Goal: Book appointment/travel/reservation

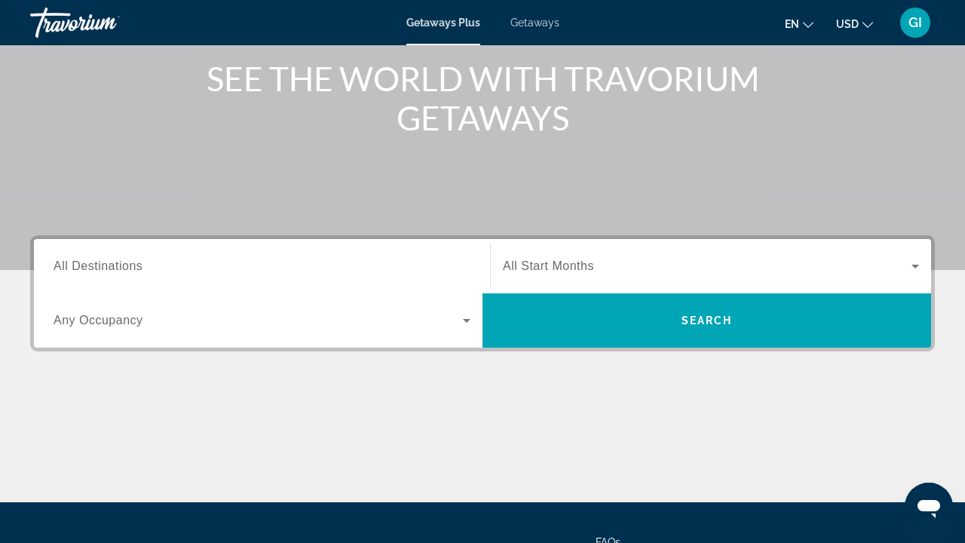
scroll to position [190, 0]
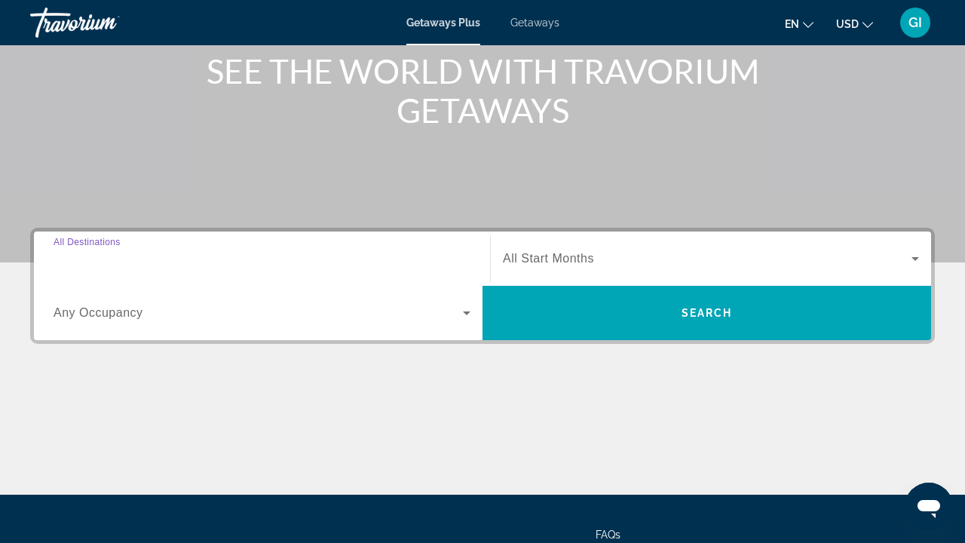
click at [156, 257] on input "Destination All Destinations" at bounding box center [262, 259] width 417 height 18
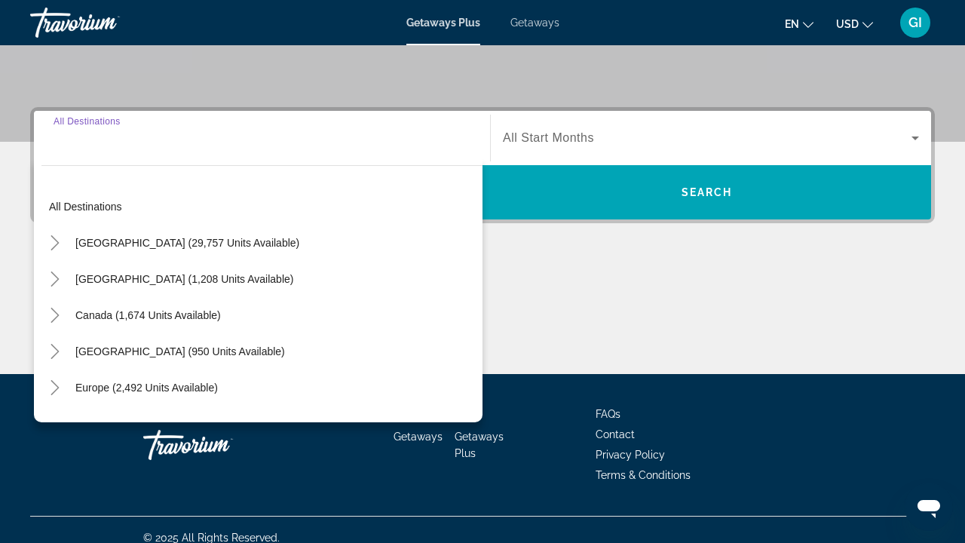
scroll to position [326, 0]
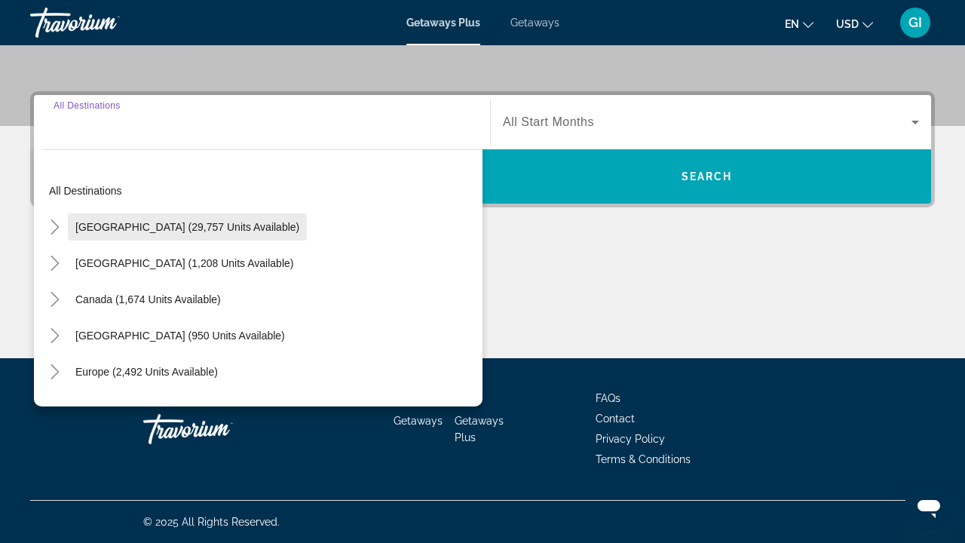
click at [122, 228] on span "United States (29,757 units available)" at bounding box center [187, 227] width 224 height 12
type input "**********"
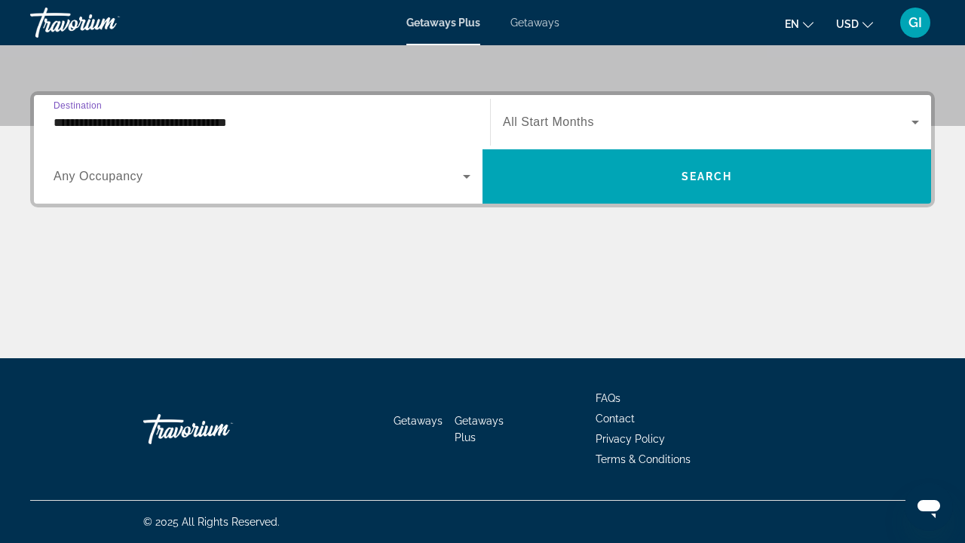
click at [148, 188] on div "Search widget" at bounding box center [262, 176] width 417 height 42
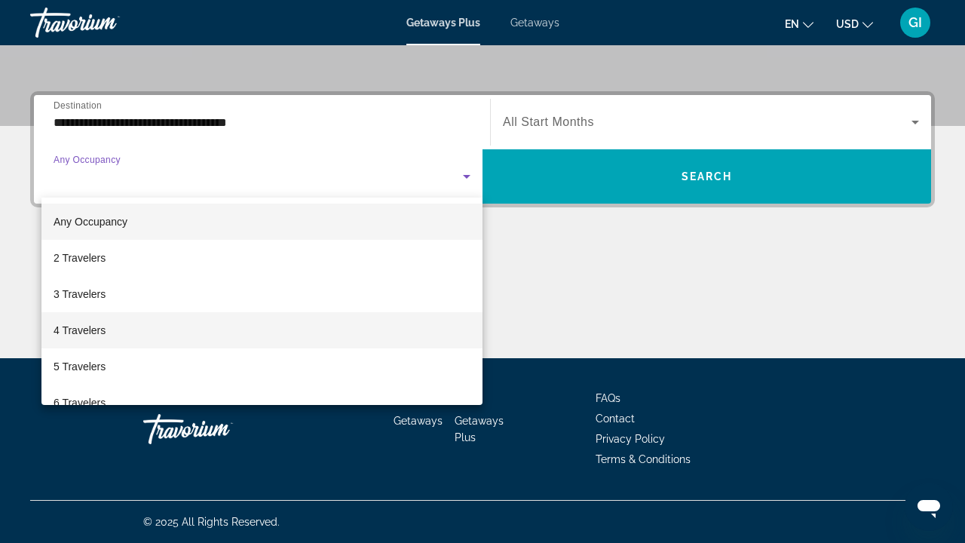
click at [112, 336] on mat-option "4 Travelers" at bounding box center [261, 330] width 441 height 36
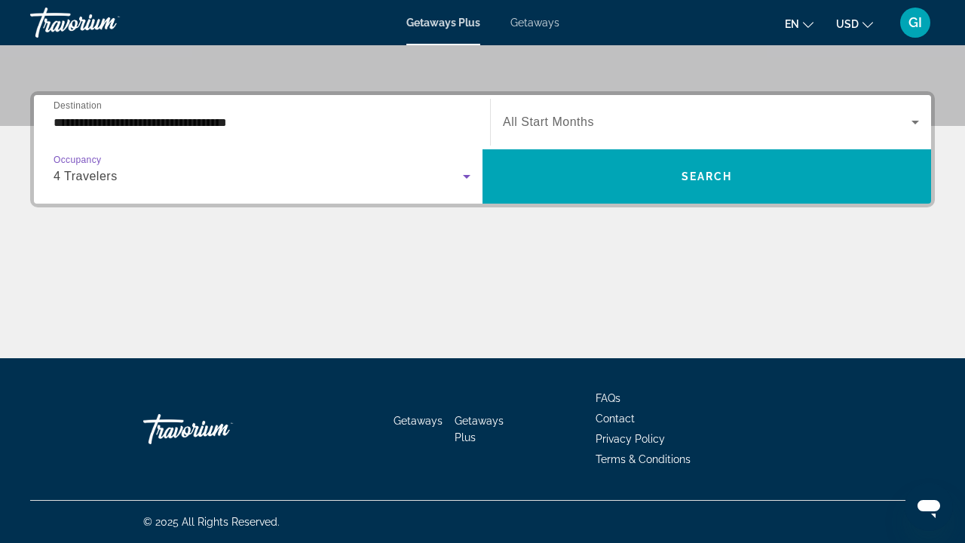
click at [639, 118] on span "Search widget" at bounding box center [707, 122] width 408 height 18
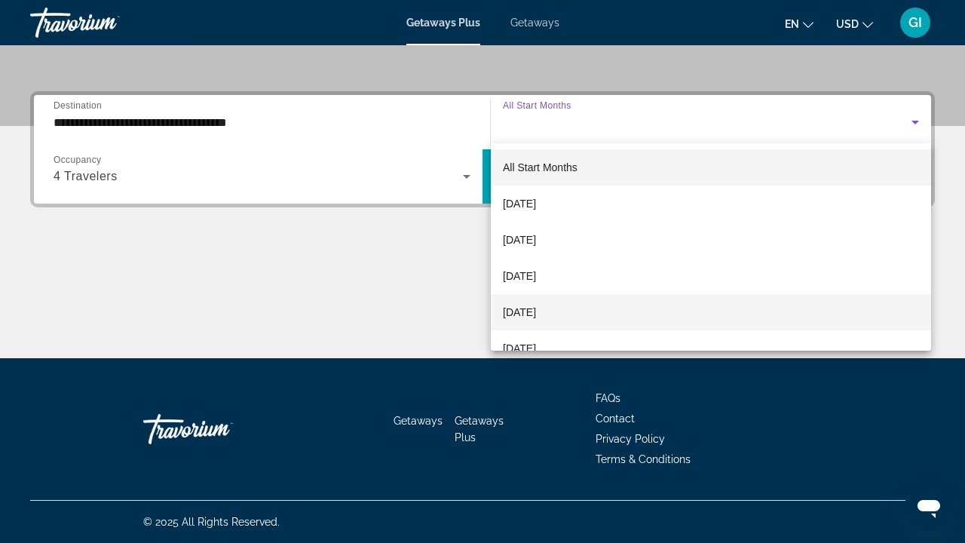
click at [572, 301] on mat-option "[DATE]" at bounding box center [711, 312] width 440 height 36
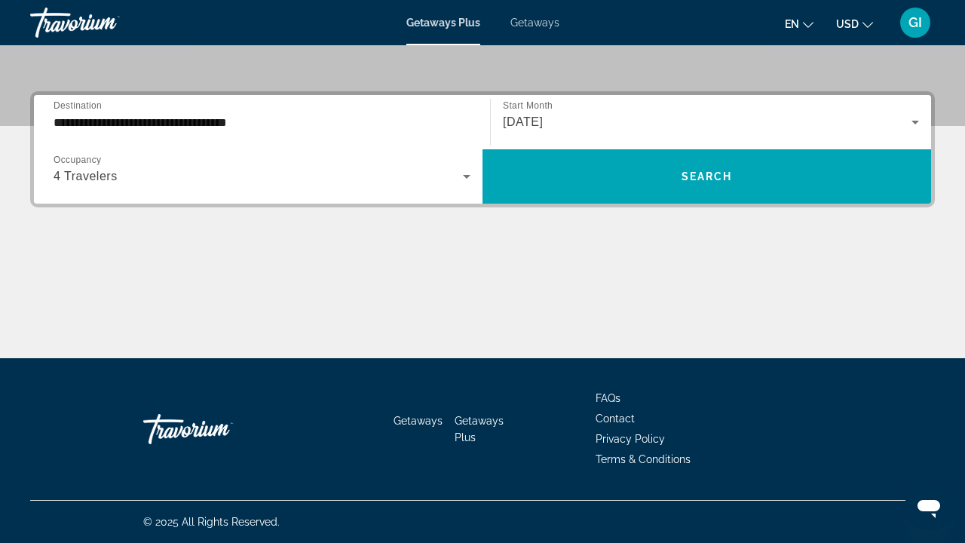
click at [683, 142] on div "[DATE]" at bounding box center [711, 122] width 416 height 42
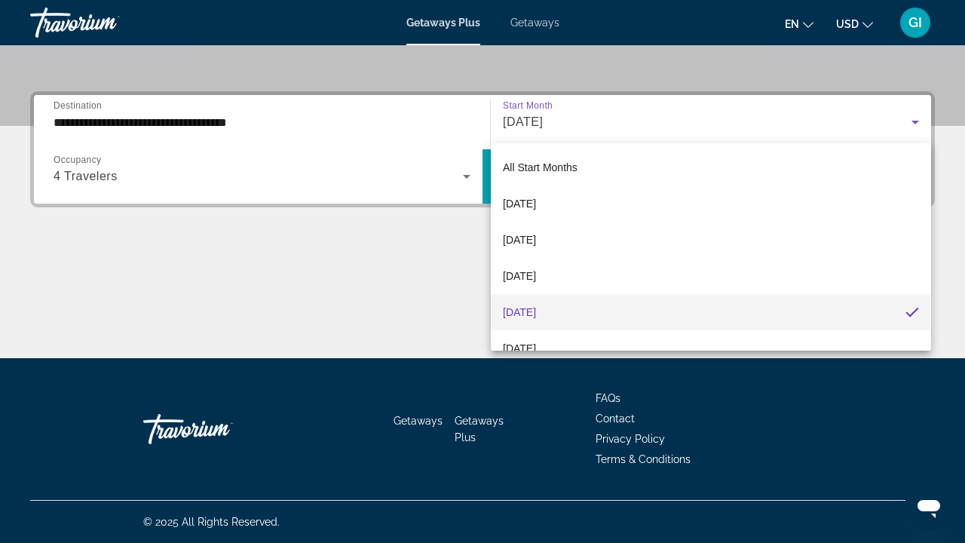
click at [373, 349] on div at bounding box center [482, 271] width 965 height 543
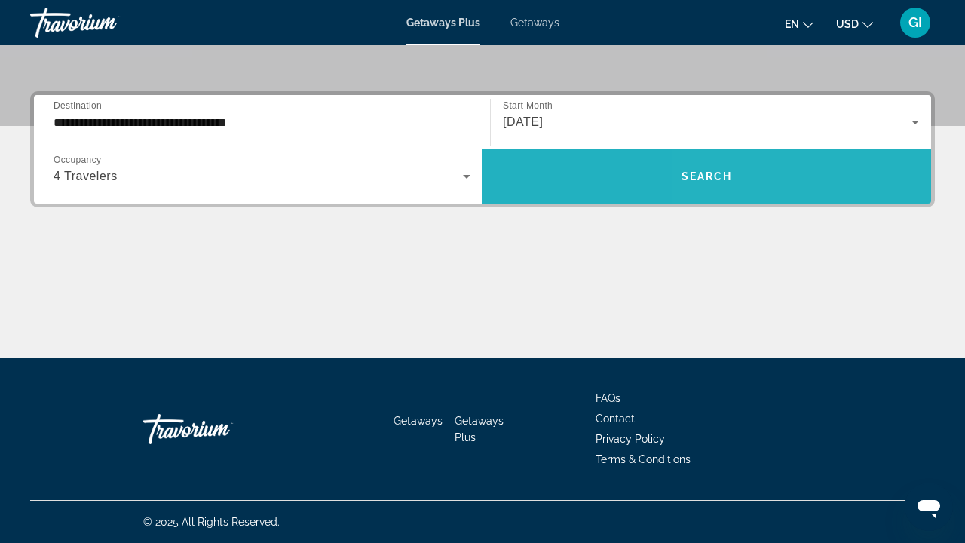
click at [797, 161] on span "Search widget" at bounding box center [706, 176] width 448 height 36
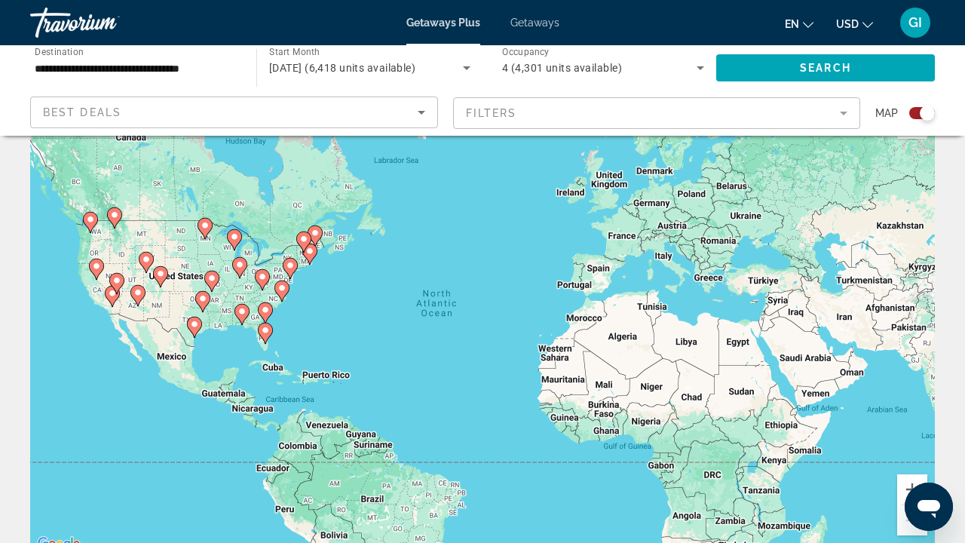
scroll to position [51, 0]
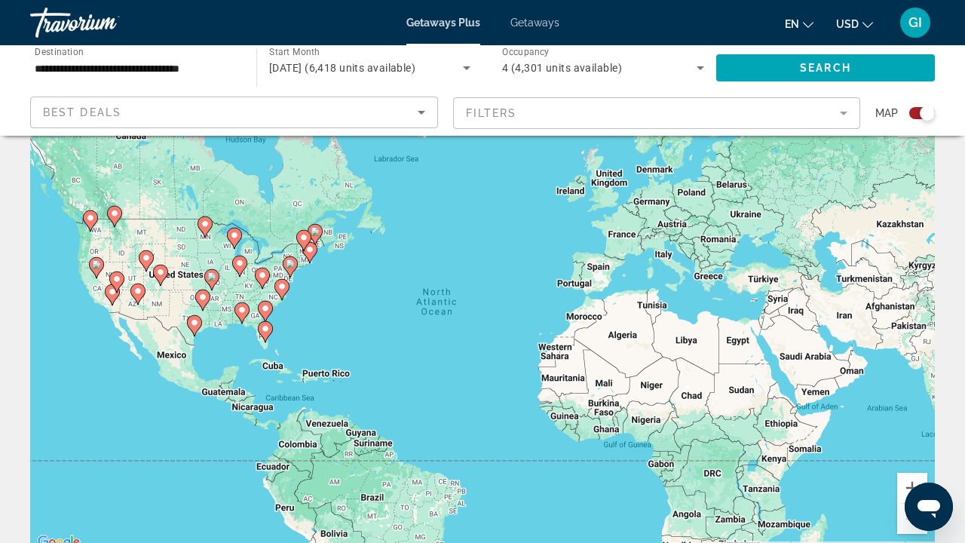
click at [923, 114] on div "Search widget" at bounding box center [926, 113] width 15 height 15
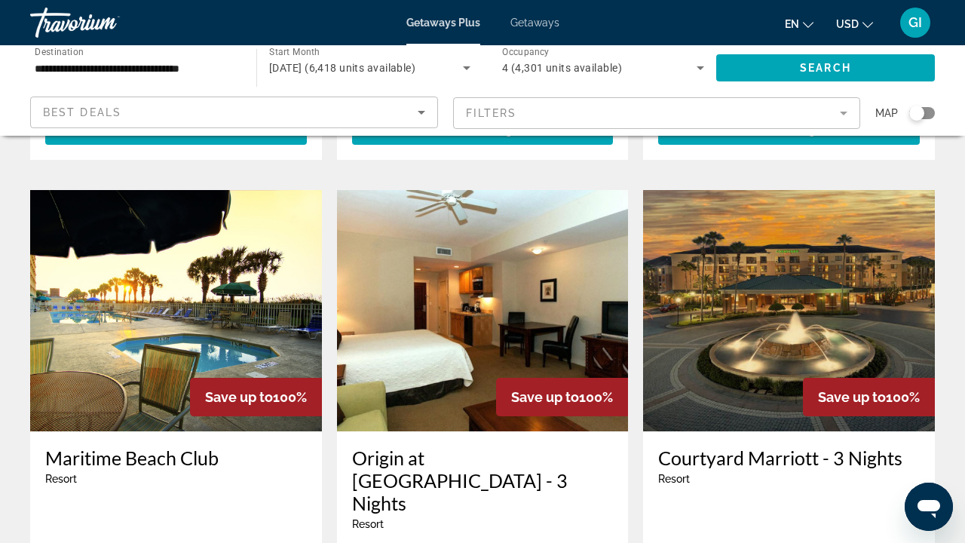
scroll to position [1736, 0]
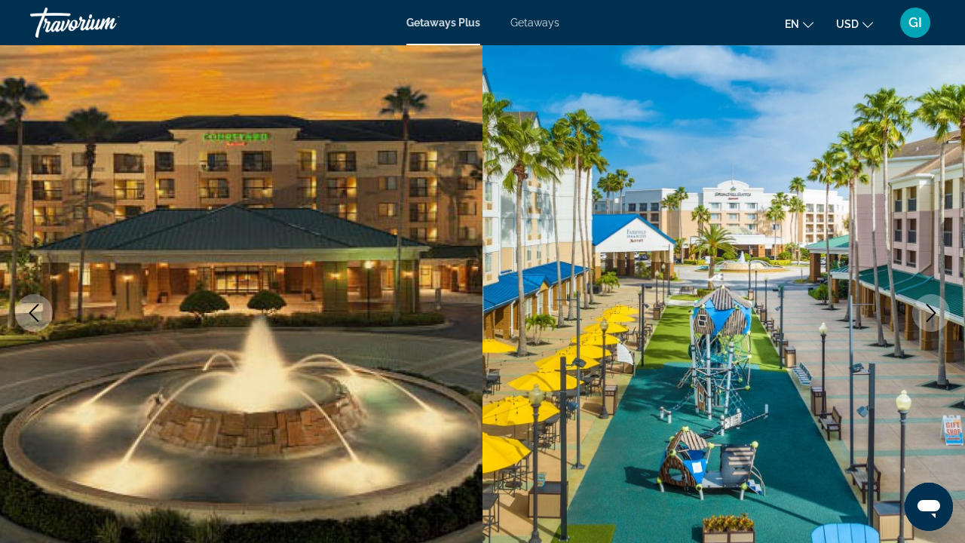
scroll to position [90, 0]
click at [929, 296] on button "Next image" at bounding box center [931, 313] width 38 height 38
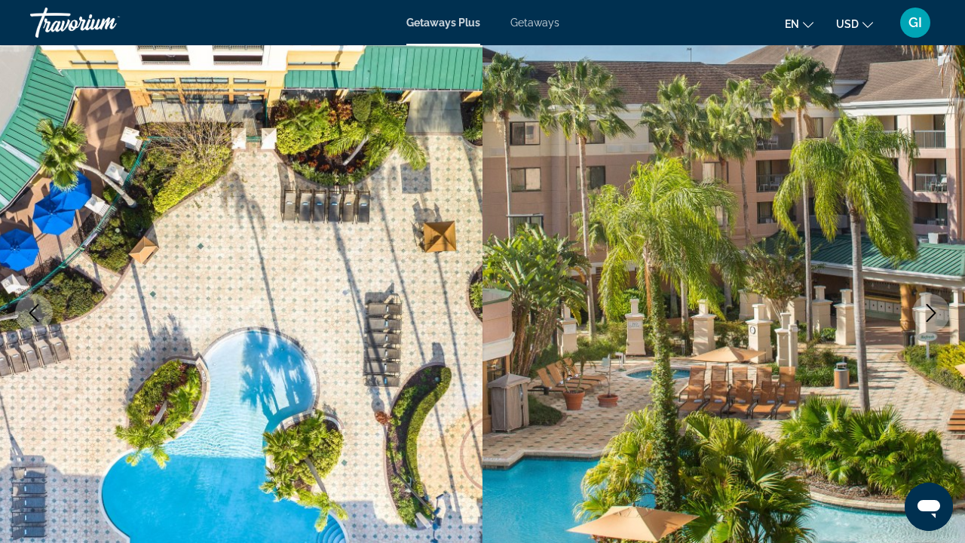
click at [929, 297] on button "Next image" at bounding box center [931, 313] width 38 height 38
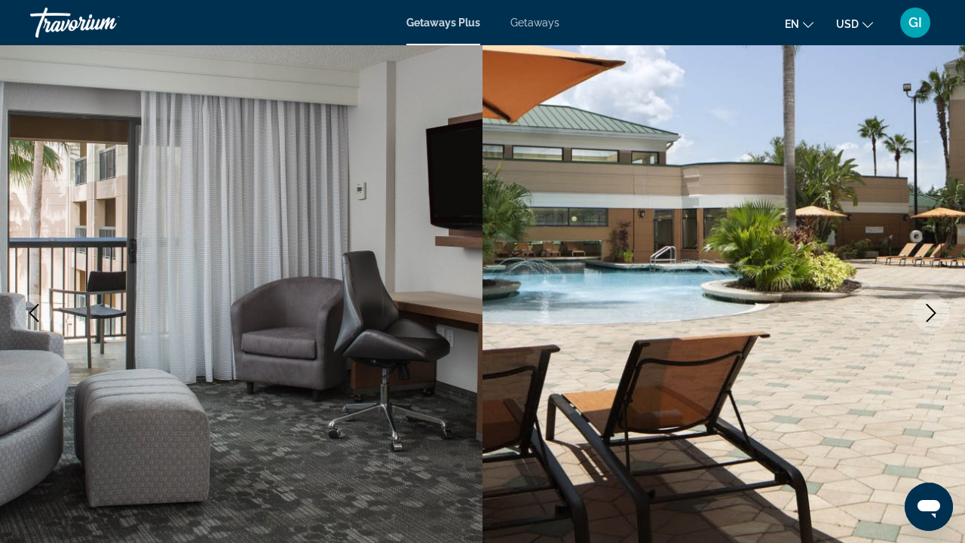
click at [929, 297] on button "Next image" at bounding box center [931, 313] width 38 height 38
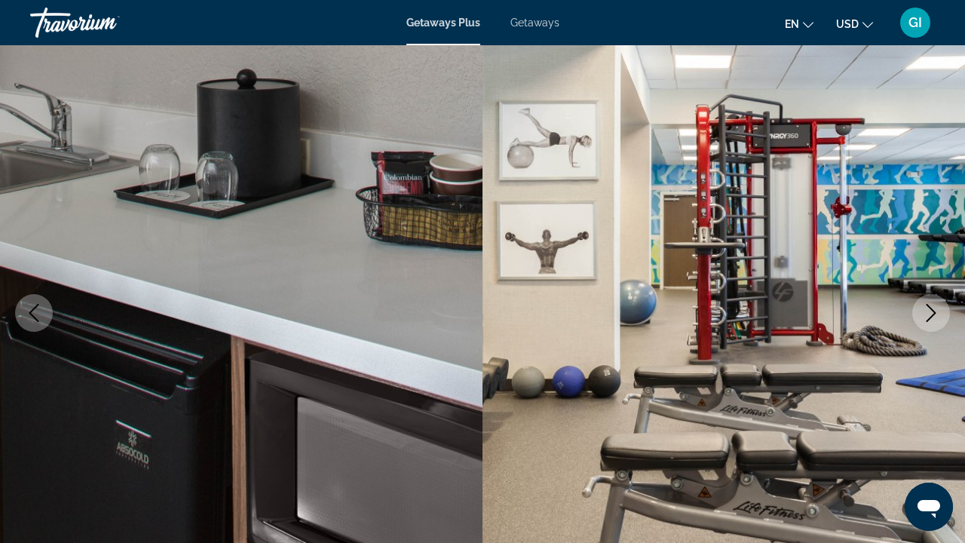
click at [929, 298] on button "Next image" at bounding box center [931, 313] width 38 height 38
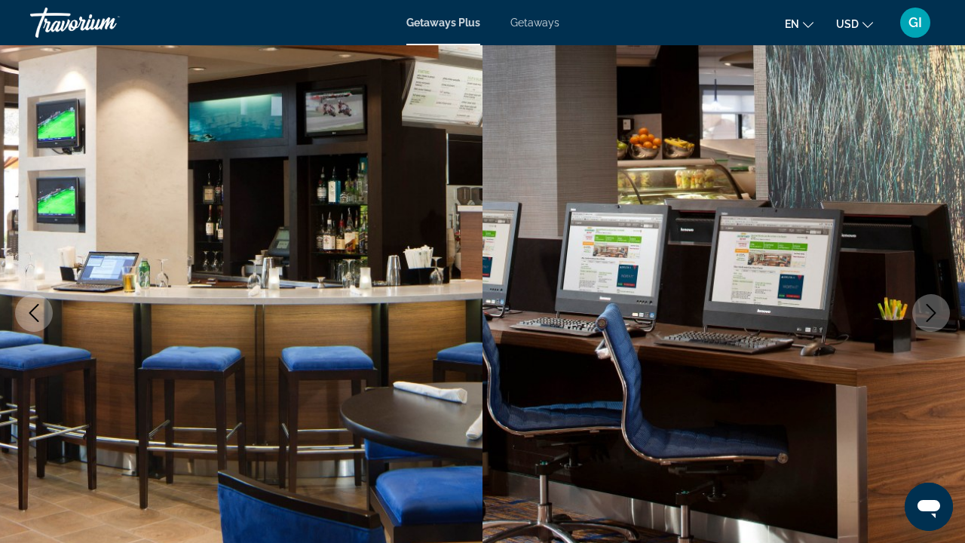
click at [929, 298] on button "Next image" at bounding box center [931, 313] width 38 height 38
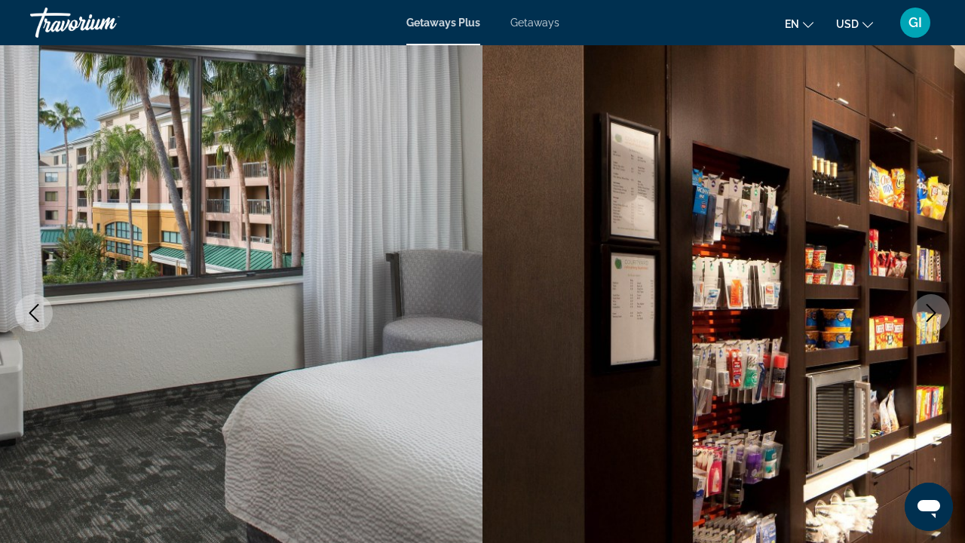
click at [929, 298] on button "Next image" at bounding box center [931, 313] width 38 height 38
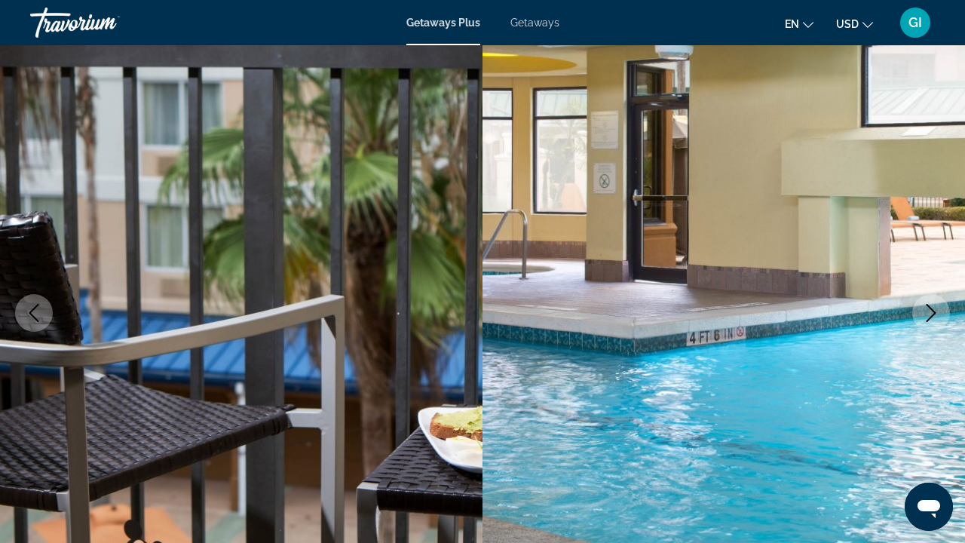
click at [929, 298] on button "Next image" at bounding box center [931, 313] width 38 height 38
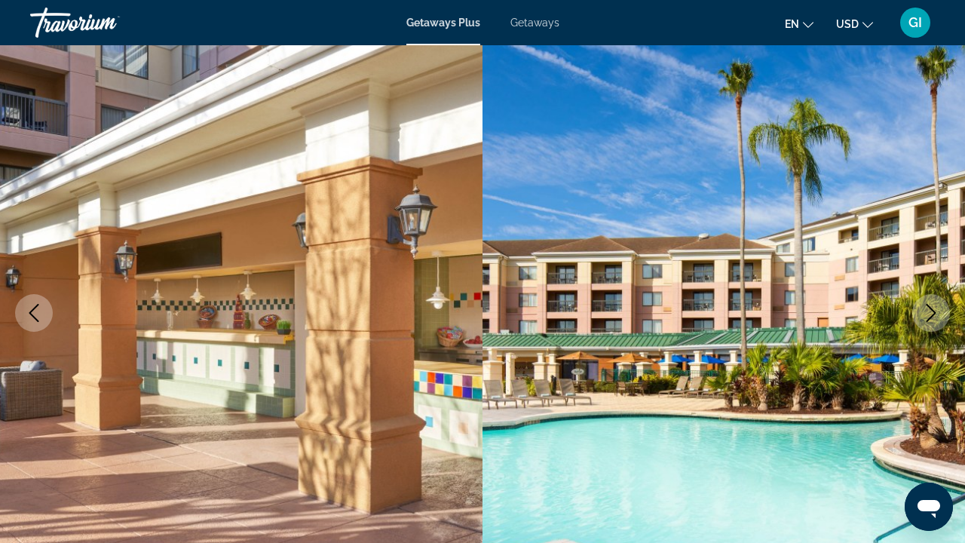
click at [929, 298] on button "Next image" at bounding box center [931, 313] width 38 height 38
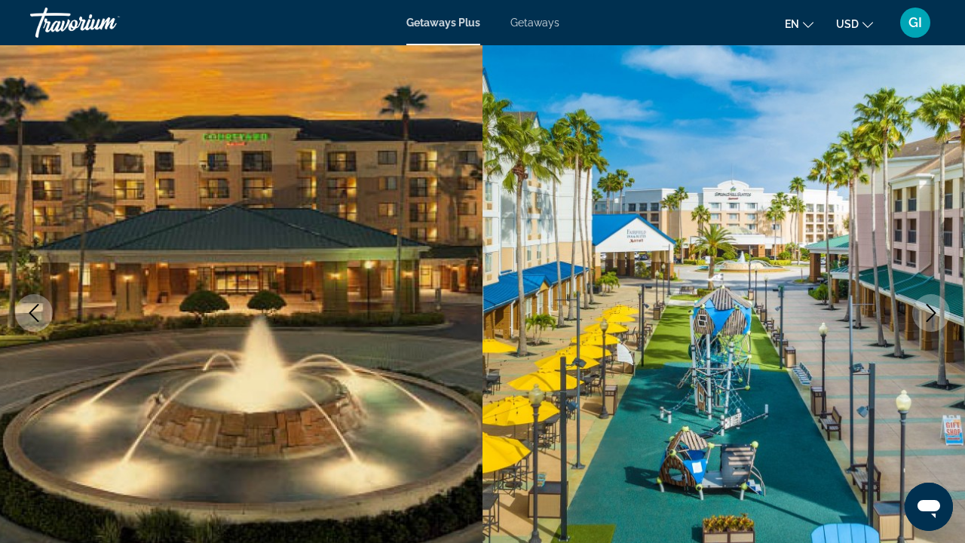
click at [929, 298] on button "Next image" at bounding box center [931, 313] width 38 height 38
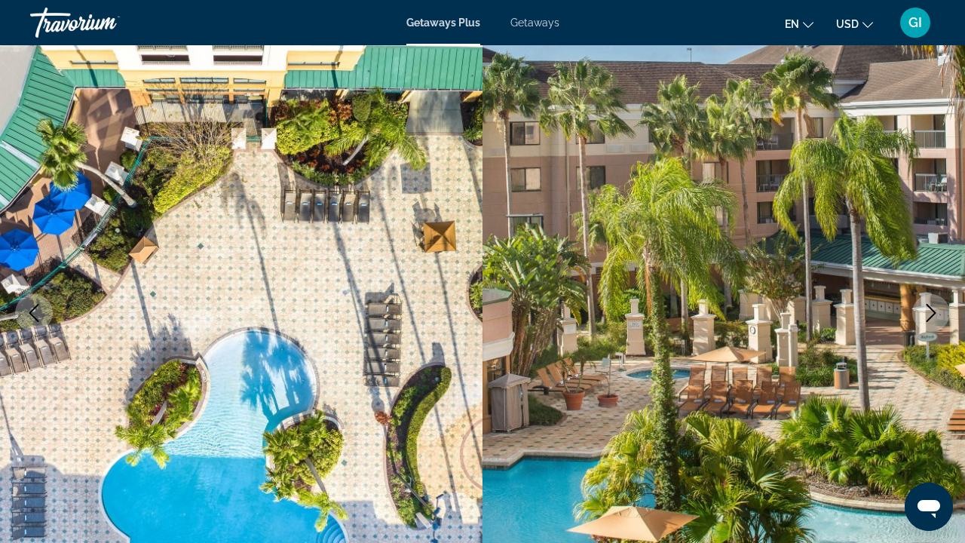
click at [929, 298] on button "Next image" at bounding box center [931, 313] width 38 height 38
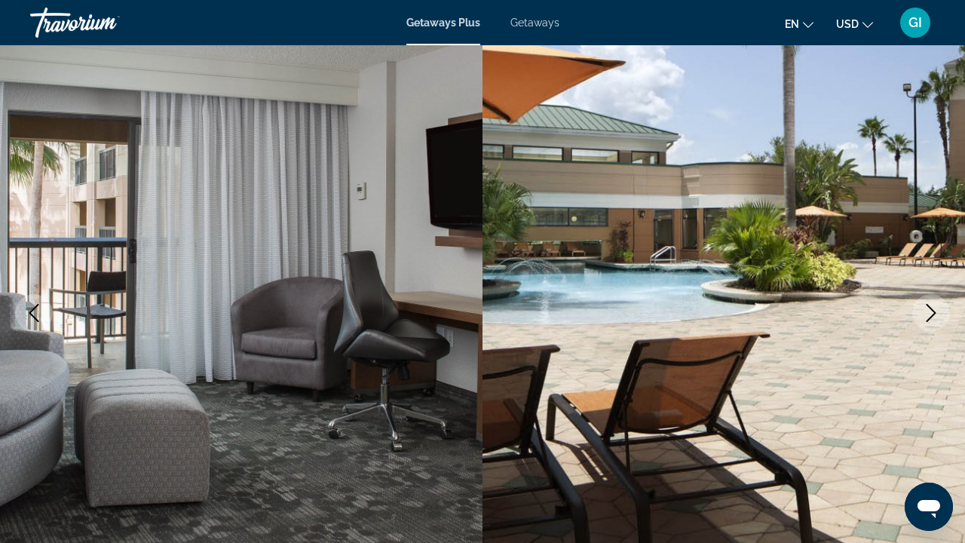
click at [929, 298] on button "Next image" at bounding box center [931, 313] width 38 height 38
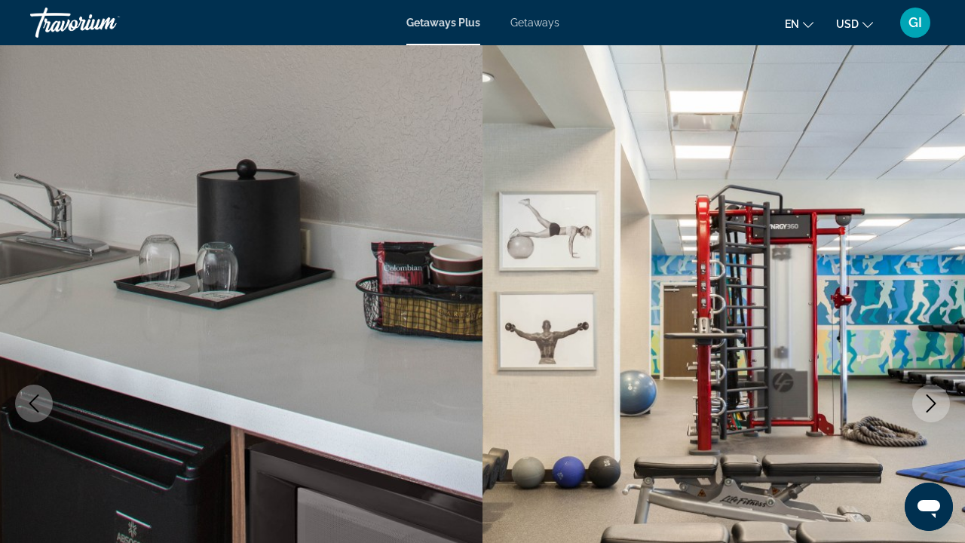
scroll to position [0, 0]
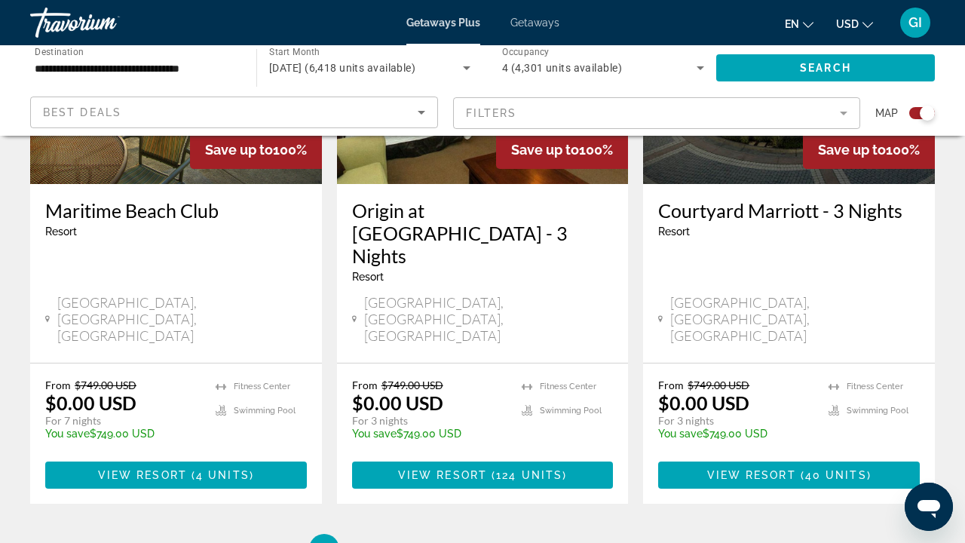
scroll to position [2439, 0]
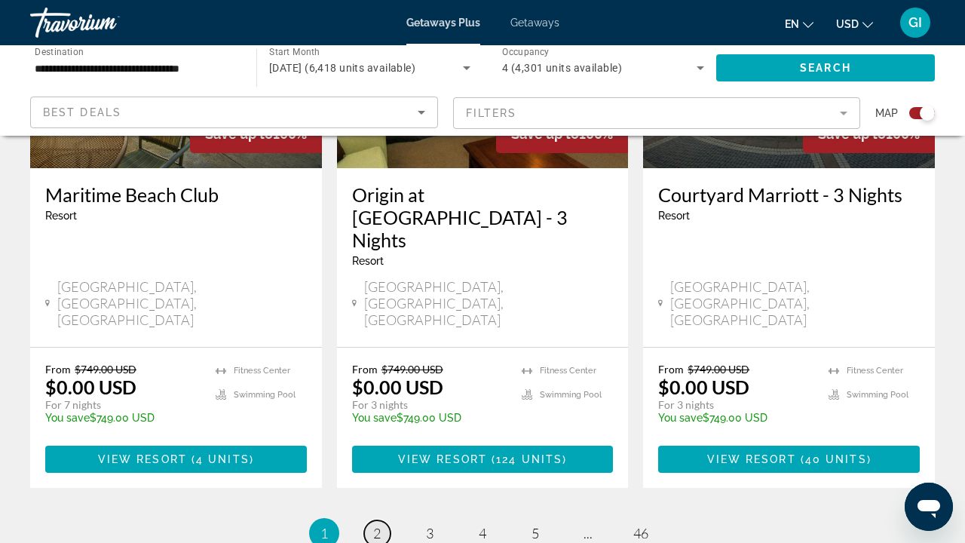
click at [378, 525] on span "2" at bounding box center [377, 533] width 8 height 17
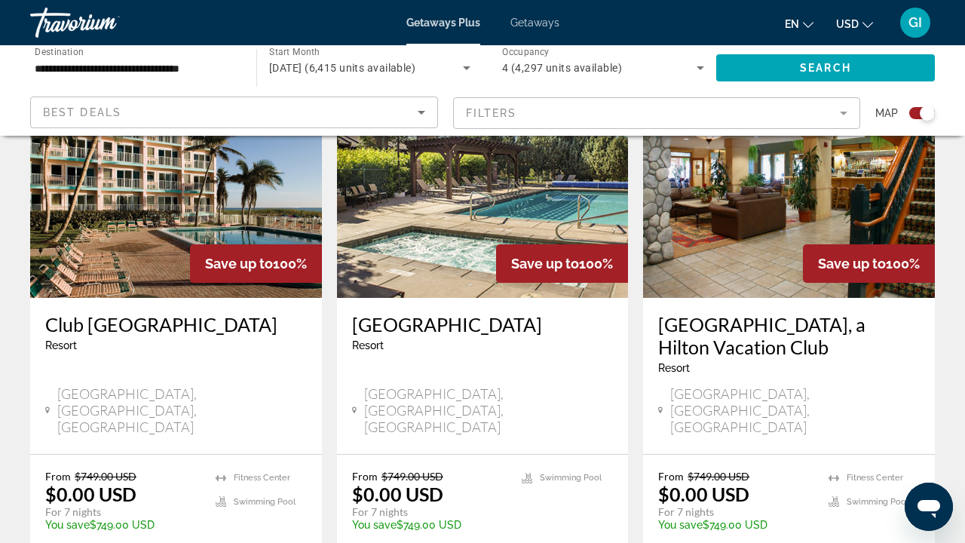
scroll to position [2442, 0]
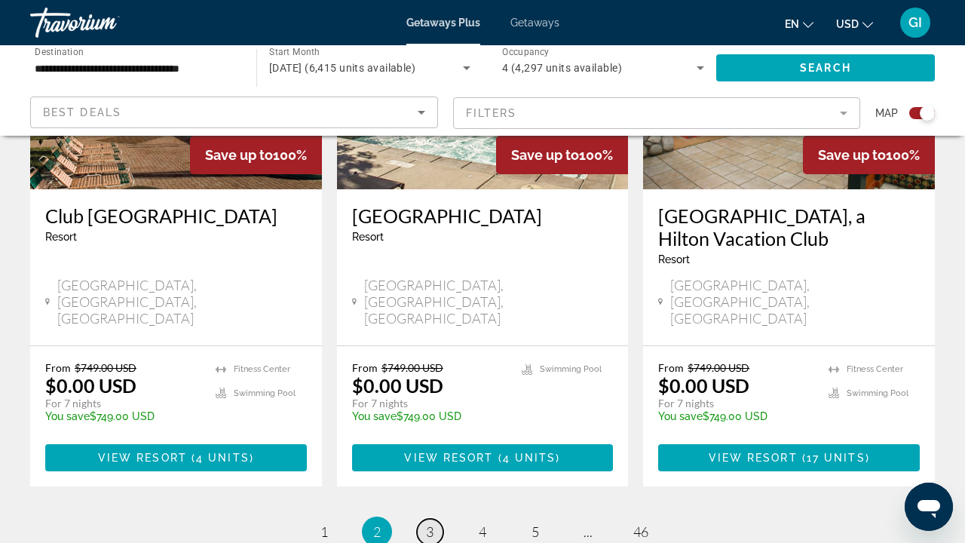
click at [442, 518] on link "page 3" at bounding box center [430, 531] width 26 height 26
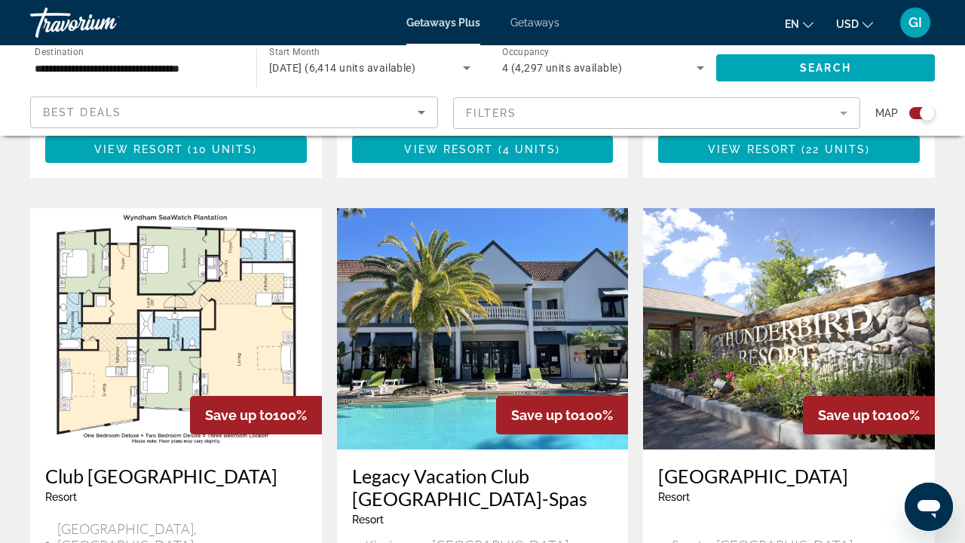
scroll to position [1560, 0]
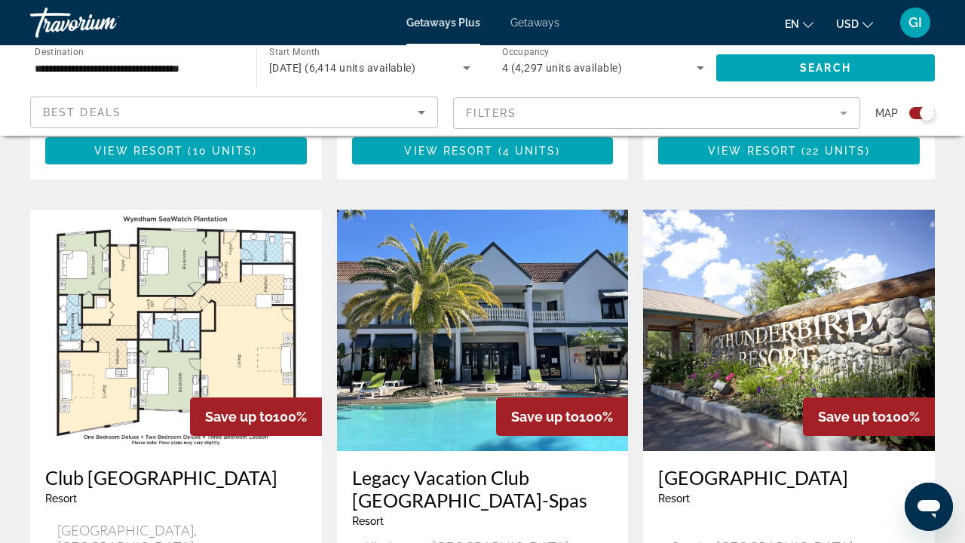
click at [827, 259] on img "Main content" at bounding box center [789, 329] width 292 height 241
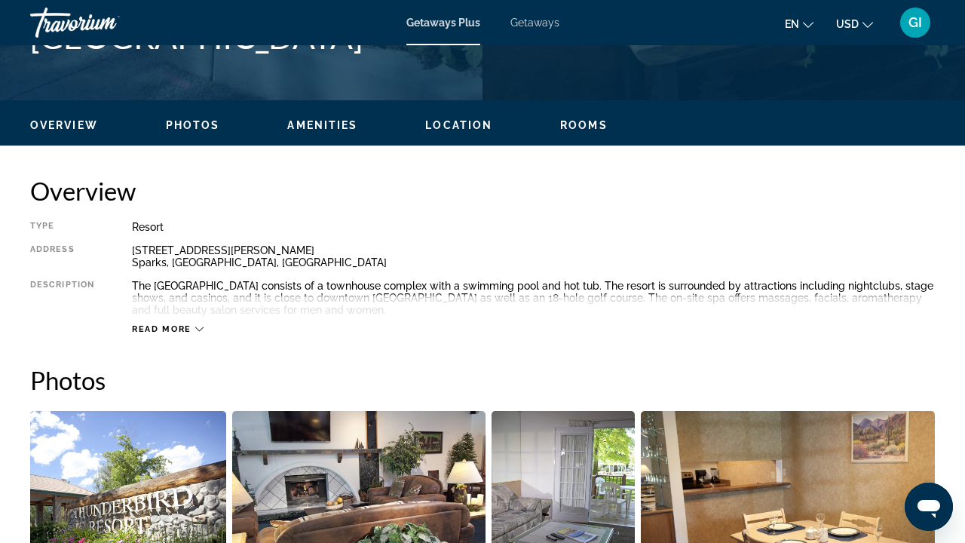
scroll to position [561, 0]
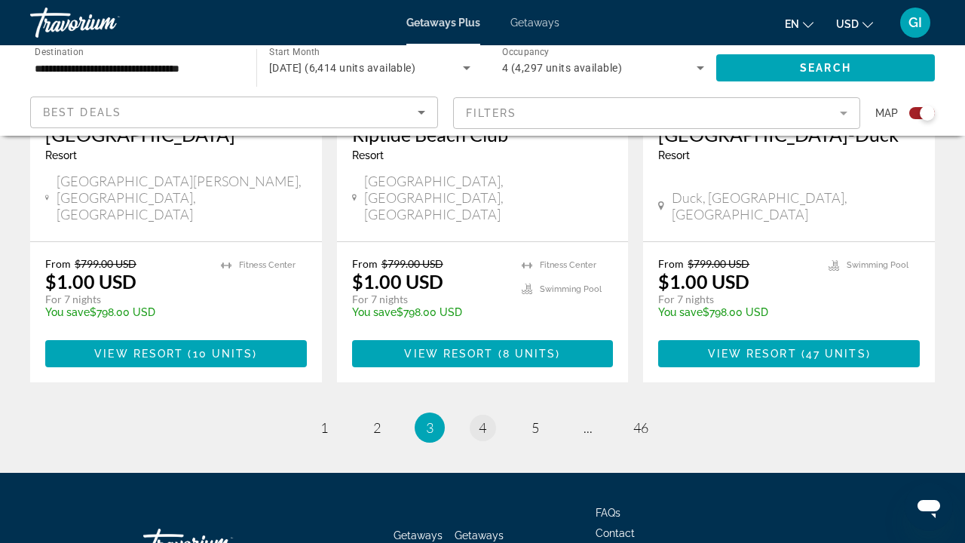
scroll to position [2454, 0]
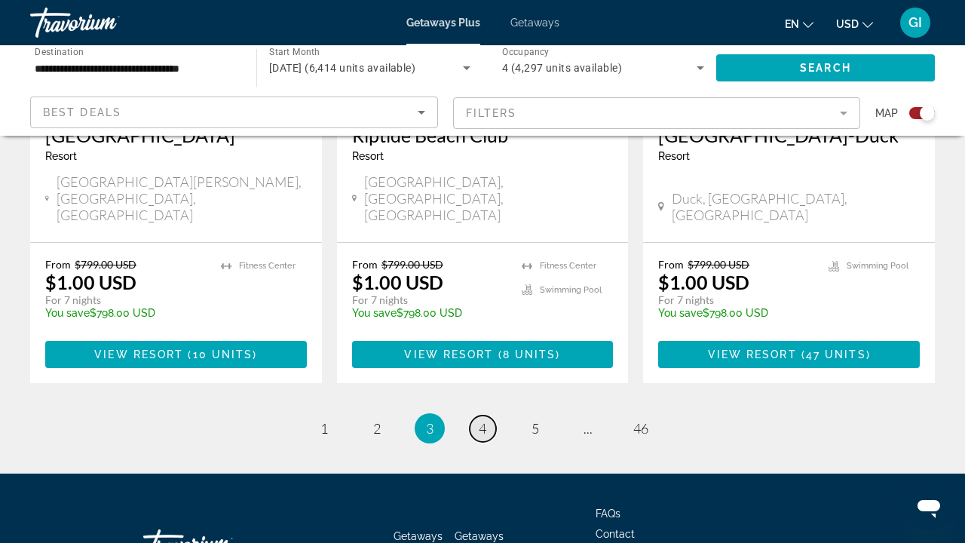
click at [480, 415] on link "page 4" at bounding box center [482, 428] width 26 height 26
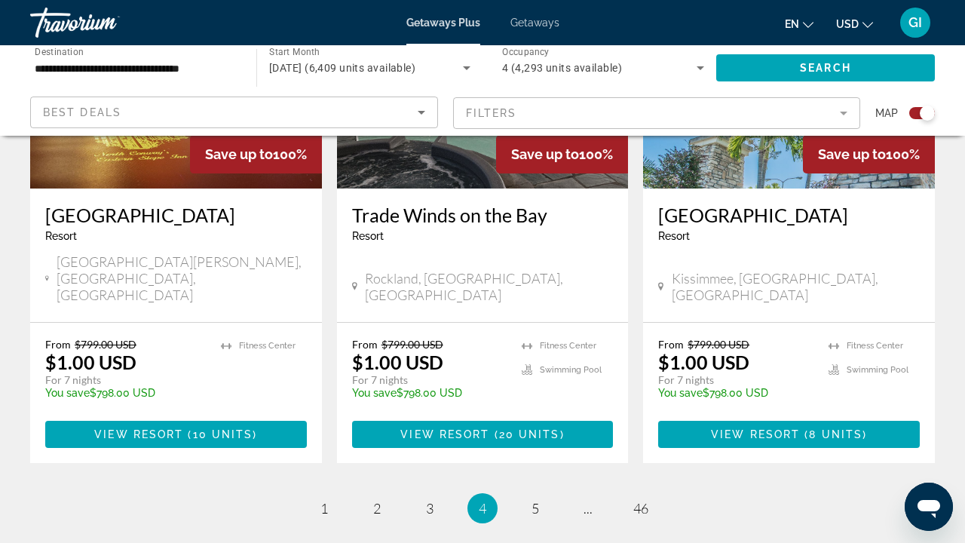
scroll to position [2436, 0]
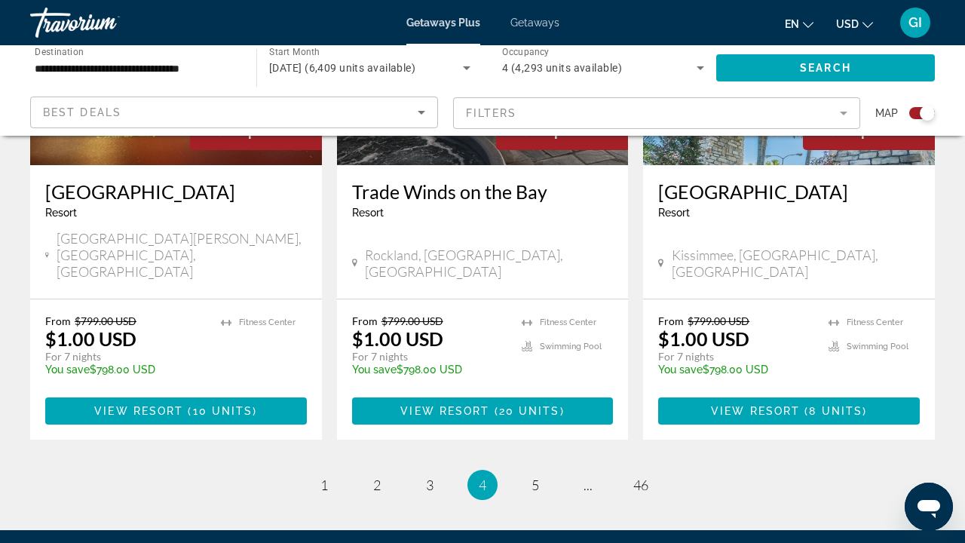
click at [553, 469] on ul "4 / 46 page 1 page 2 page 3 You're on page 4 page 5 page ... page 46" at bounding box center [482, 484] width 904 height 30
click at [544, 472] on link "page 5" at bounding box center [535, 485] width 26 height 26
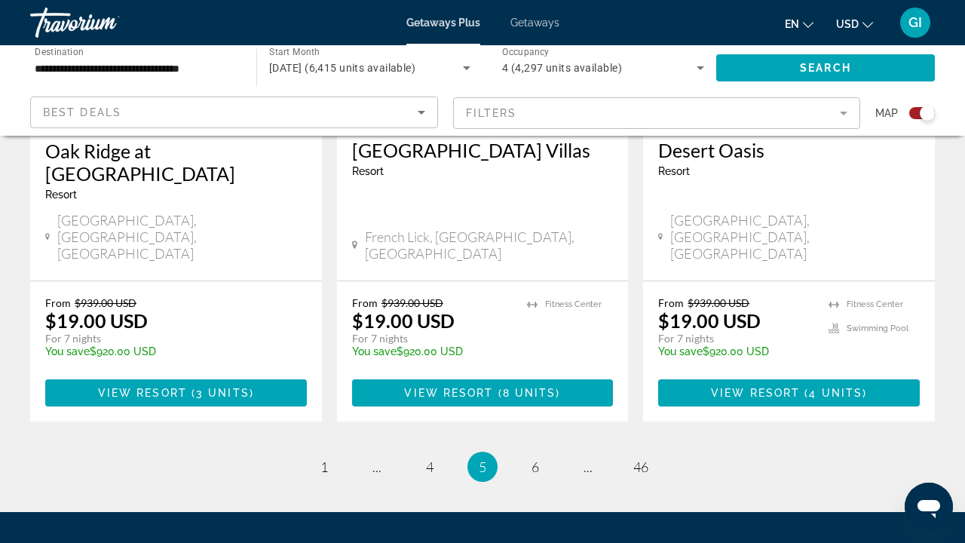
scroll to position [2454, 0]
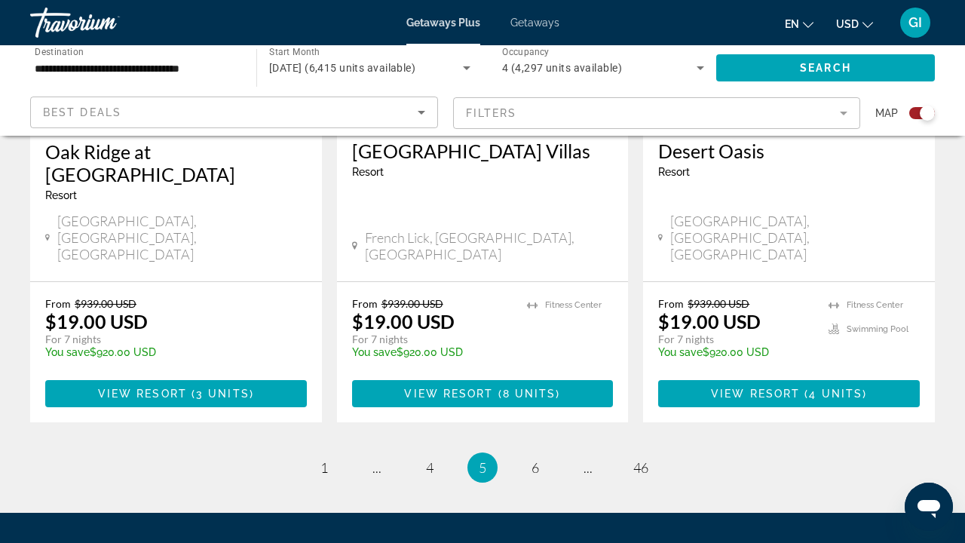
click at [531, 459] on span "6" at bounding box center [535, 467] width 8 height 17
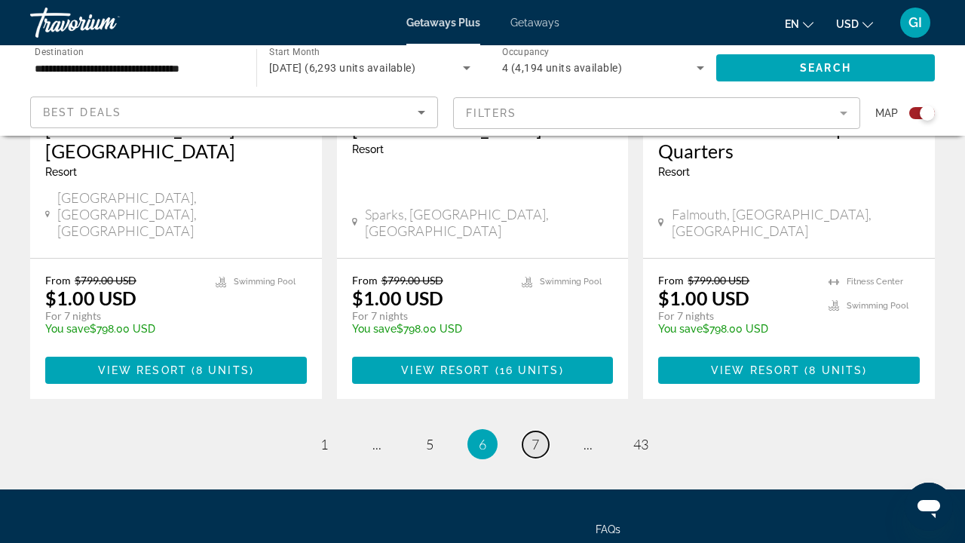
scroll to position [2476, 0]
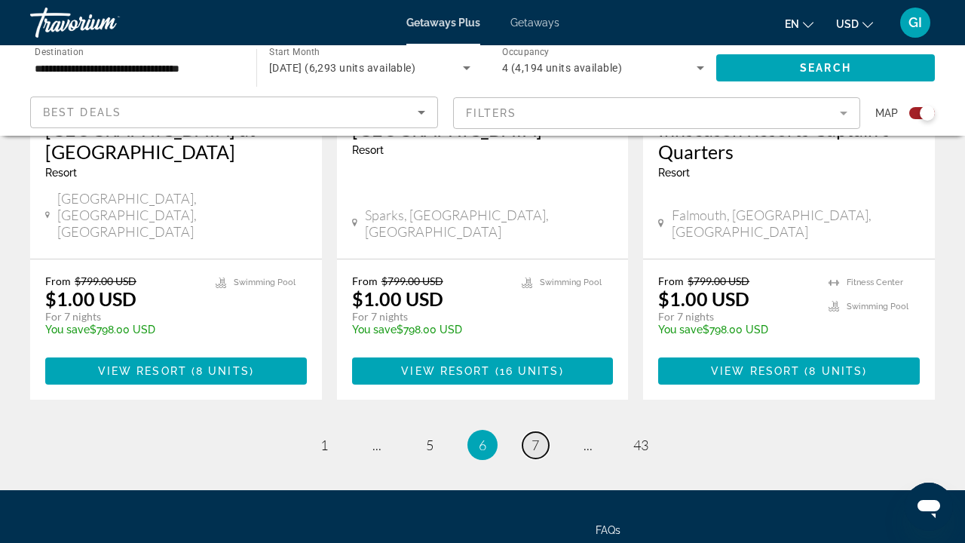
click at [531, 436] on span "7" at bounding box center [535, 444] width 8 height 17
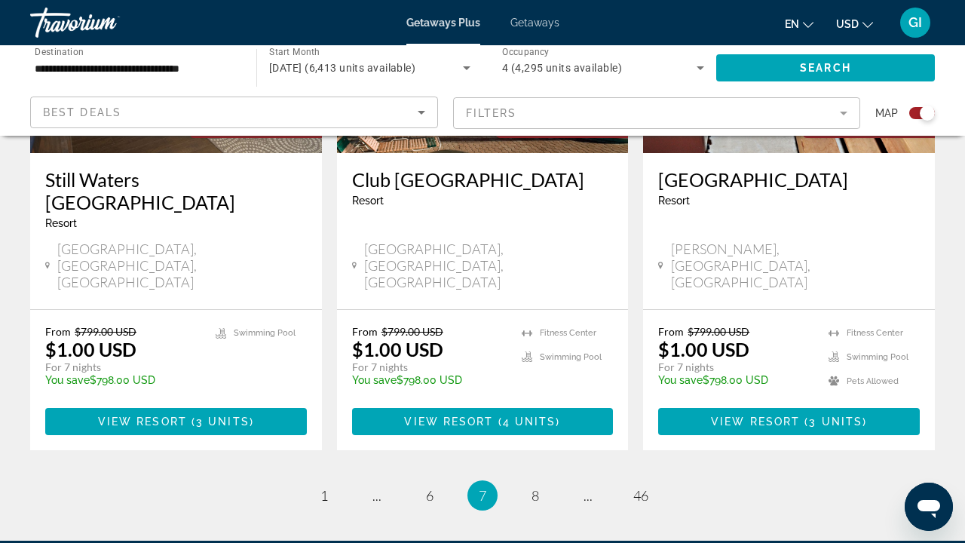
scroll to position [2454, 0]
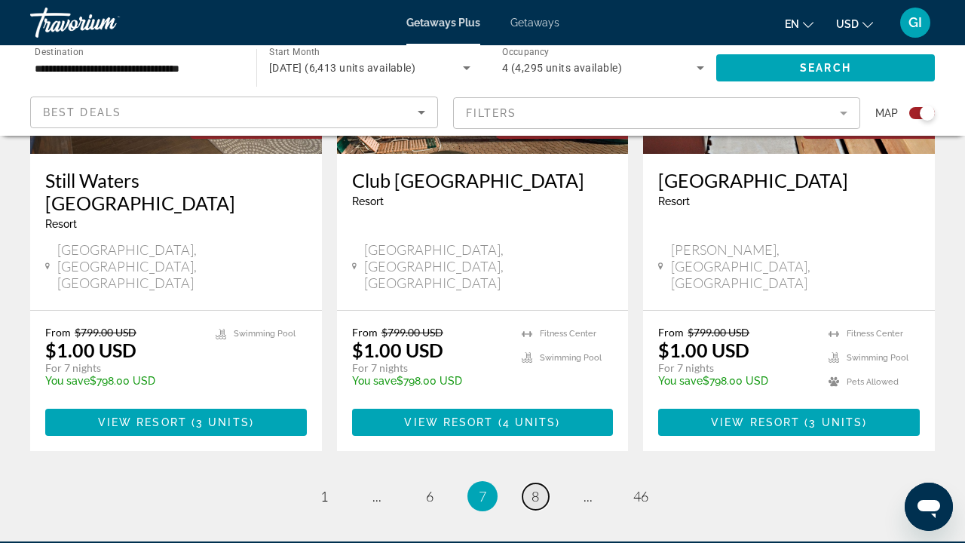
click at [538, 488] on span "8" at bounding box center [535, 496] width 8 height 17
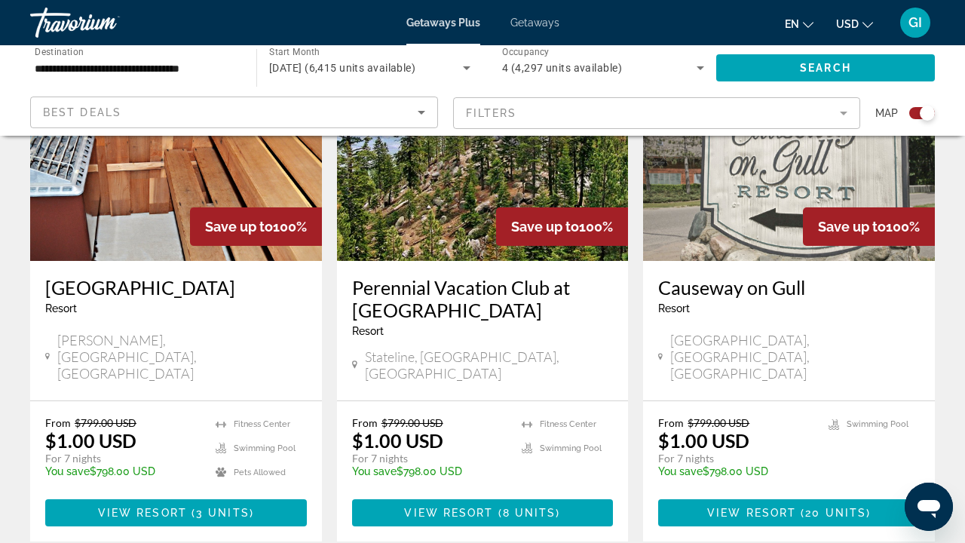
scroll to position [2460, 0]
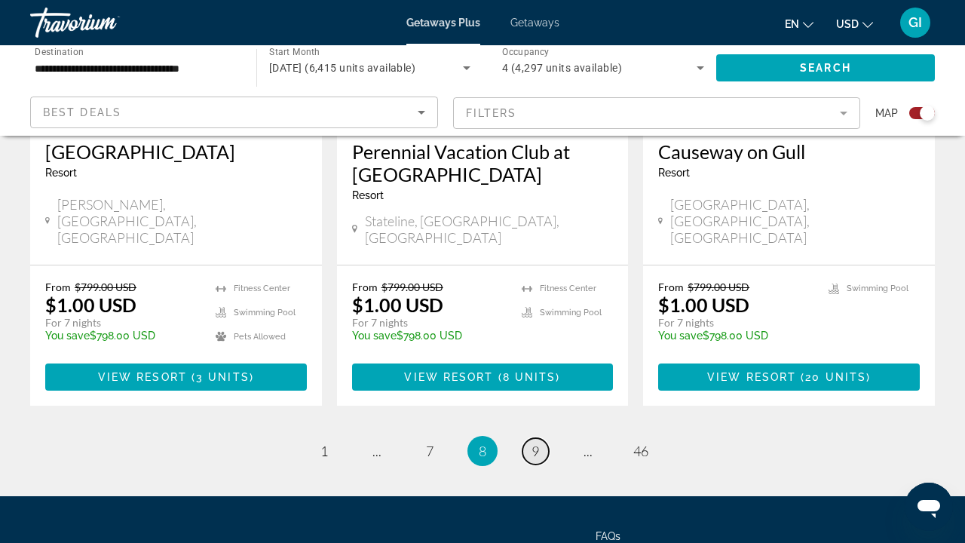
click at [536, 442] on span "9" at bounding box center [535, 450] width 8 height 17
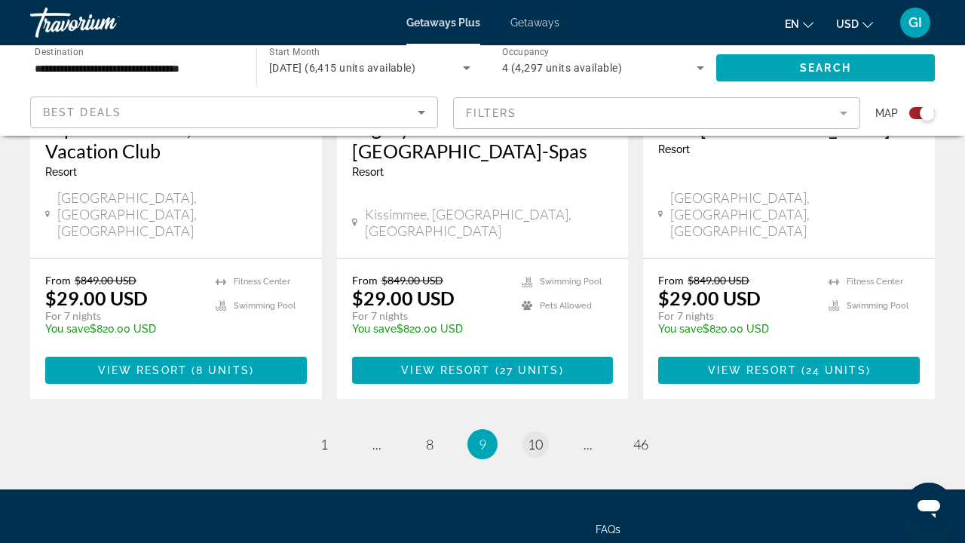
scroll to position [2499, 0]
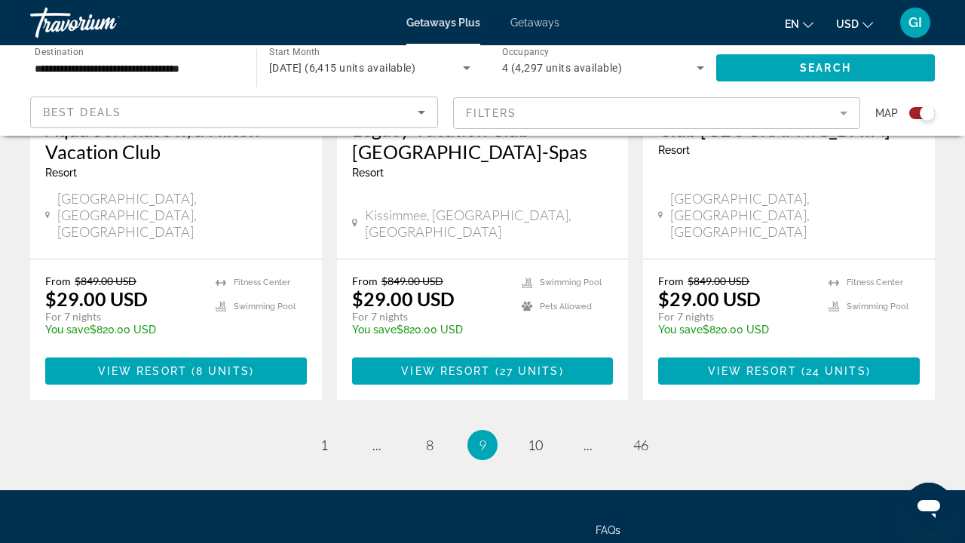
click at [540, 436] on span "10" at bounding box center [535, 444] width 15 height 17
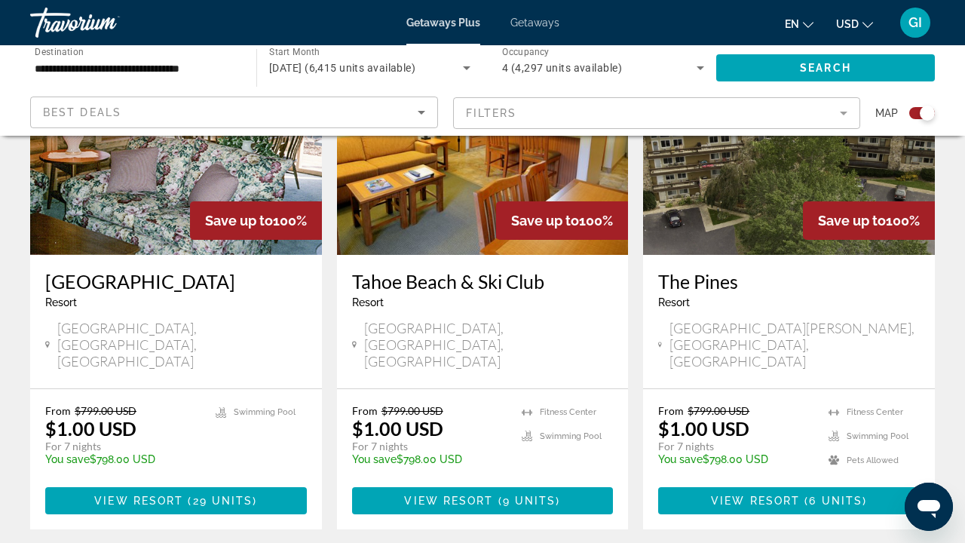
scroll to position [2370, 0]
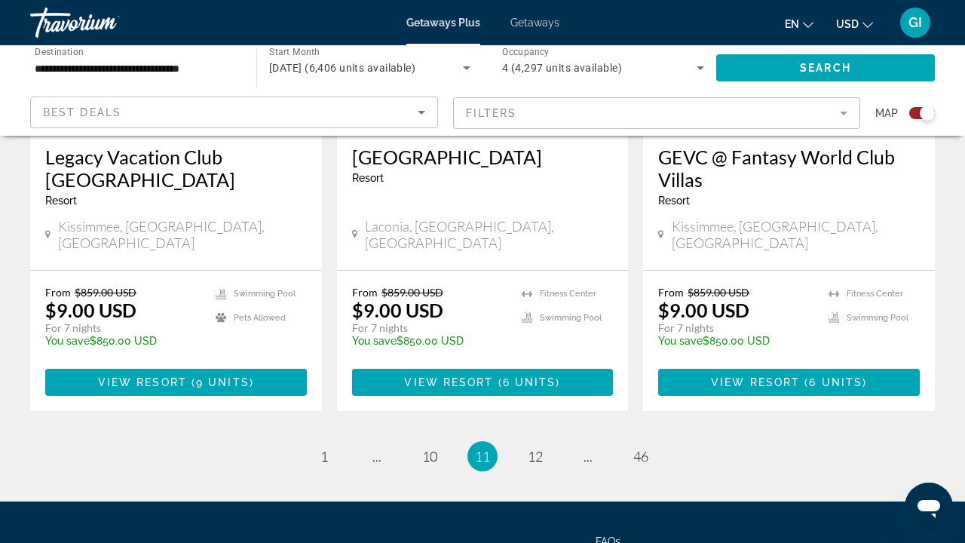
scroll to position [2476, 0]
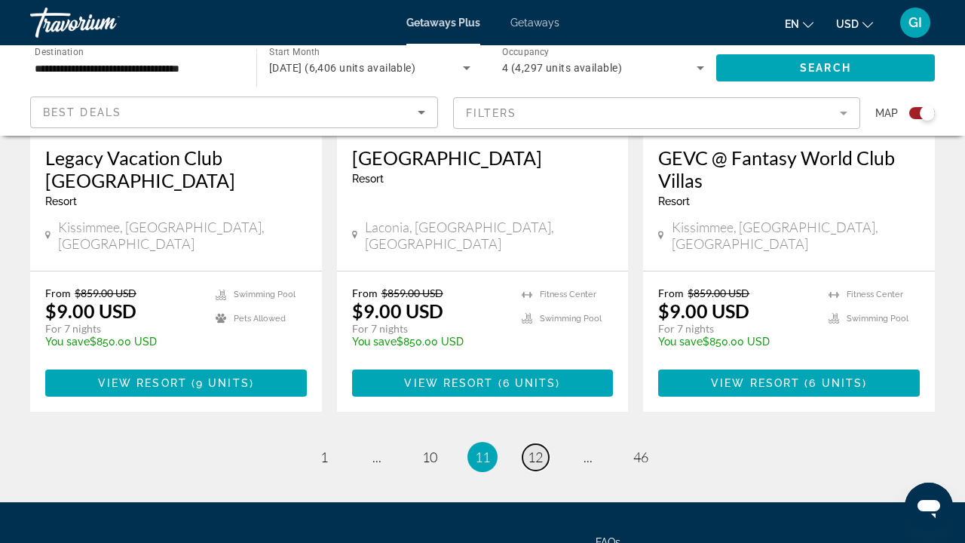
click at [534, 448] on span "12" at bounding box center [535, 456] width 15 height 17
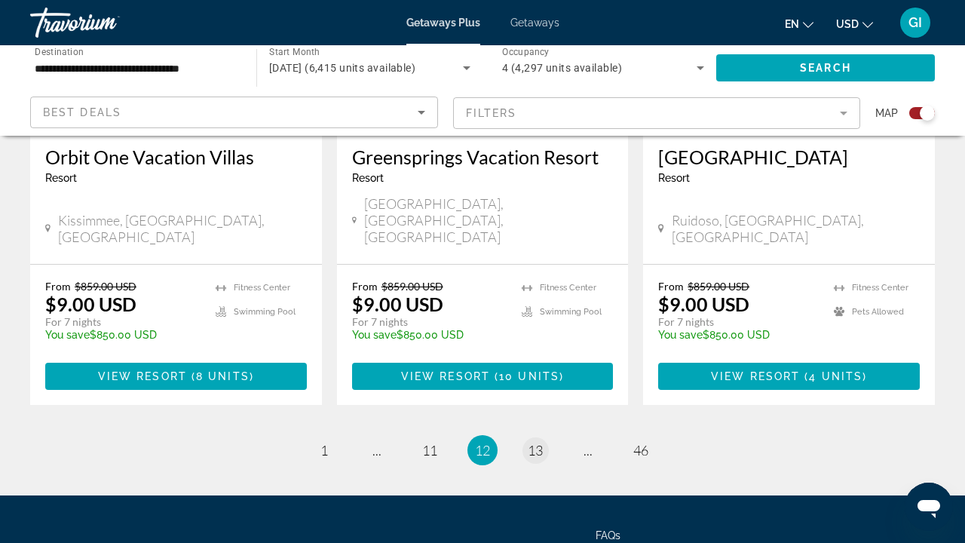
scroll to position [2431, 0]
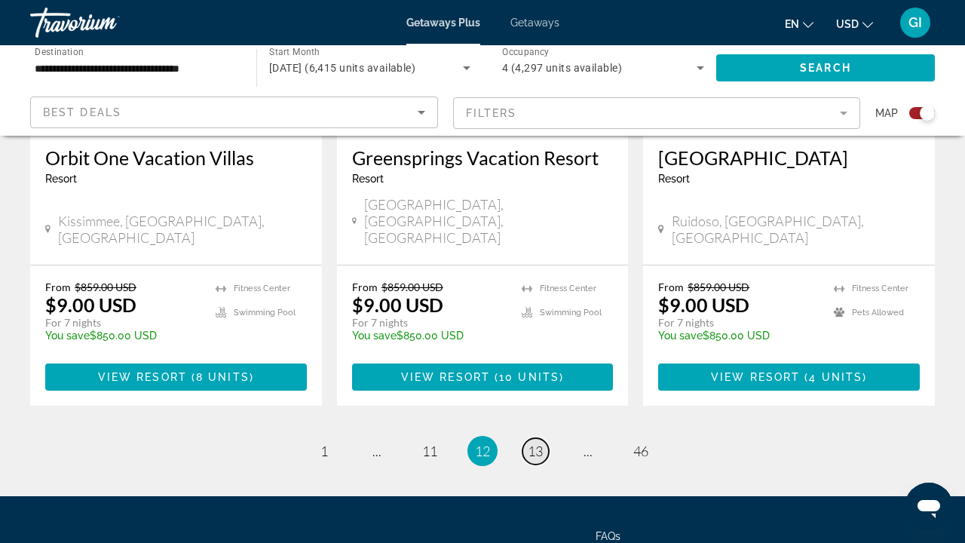
click at [538, 442] on span "13" at bounding box center [535, 450] width 15 height 17
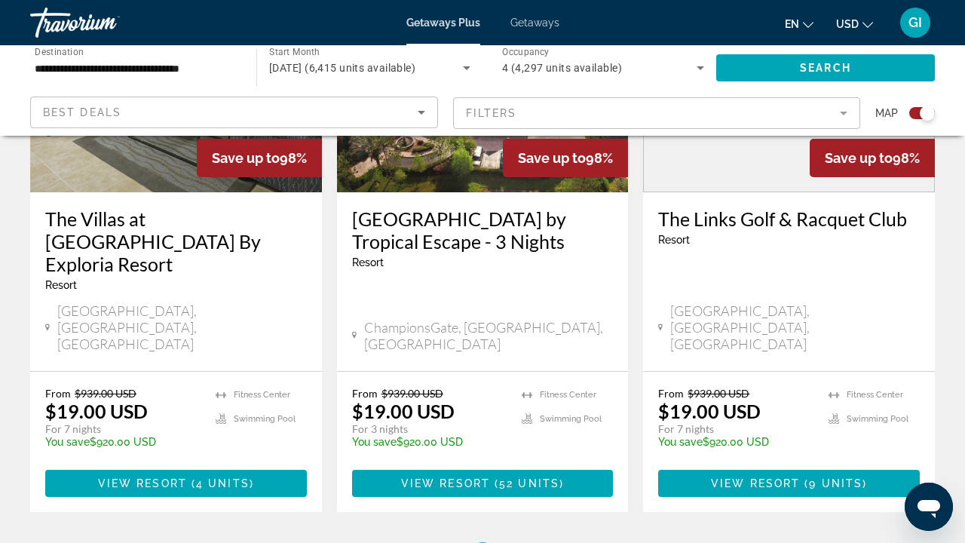
scroll to position [2454, 0]
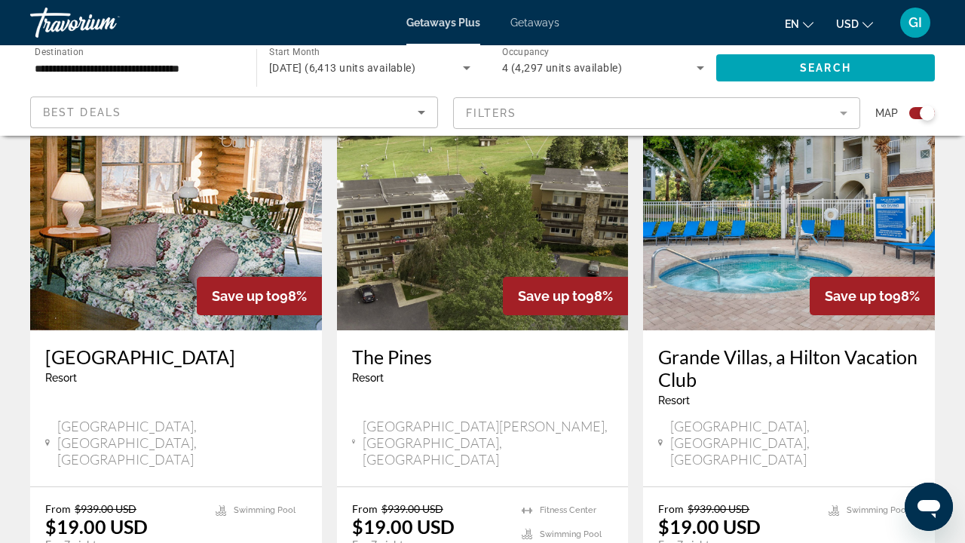
scroll to position [2352, 0]
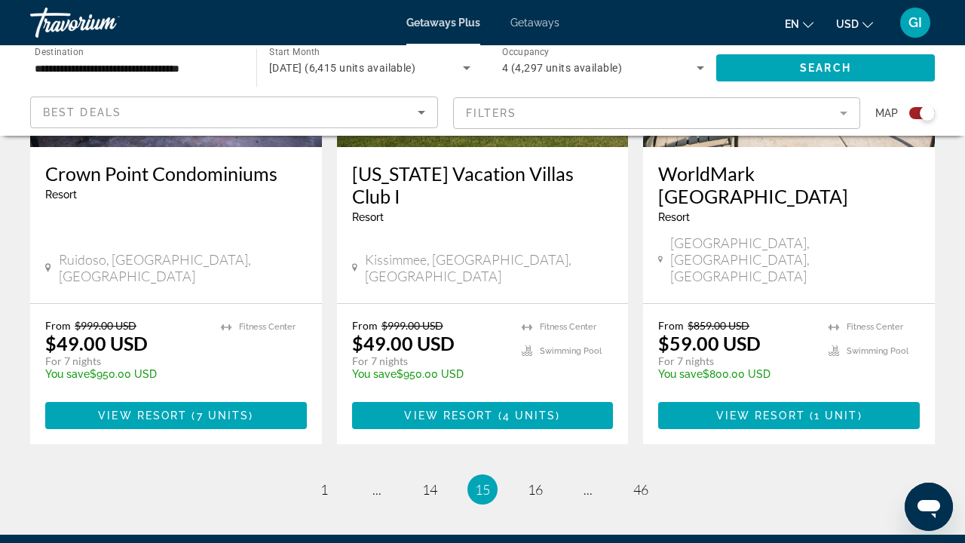
scroll to position [2454, 0]
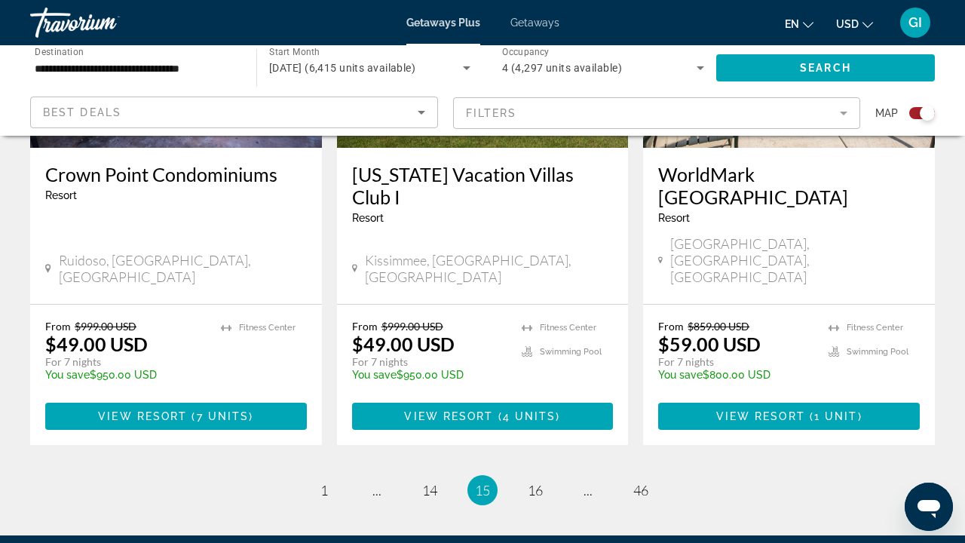
click at [537, 475] on li "page 16" at bounding box center [535, 490] width 30 height 30
click at [538, 475] on li "page 16" at bounding box center [535, 490] width 30 height 30
click at [537, 477] on link "page 16" at bounding box center [535, 490] width 26 height 26
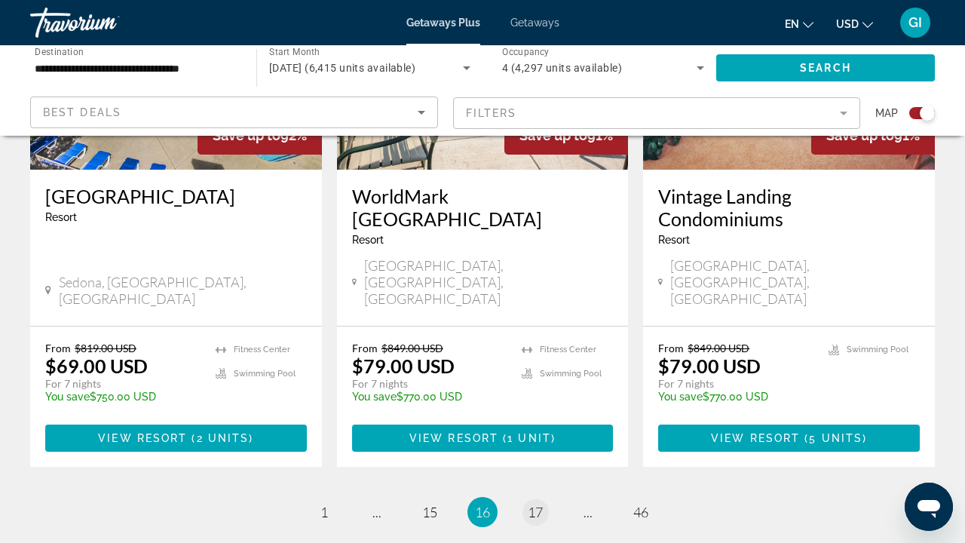
scroll to position [2431, 0]
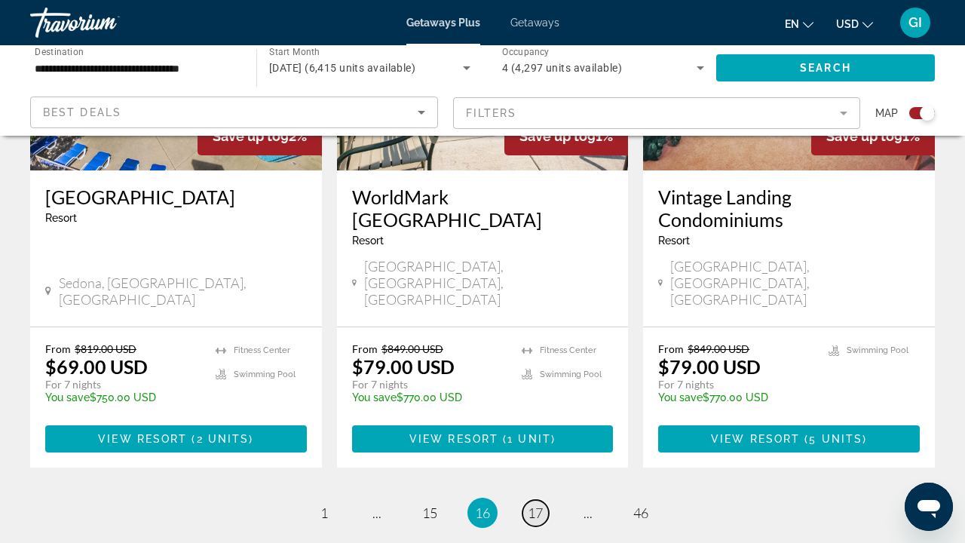
click at [536, 504] on span "17" at bounding box center [535, 512] width 15 height 17
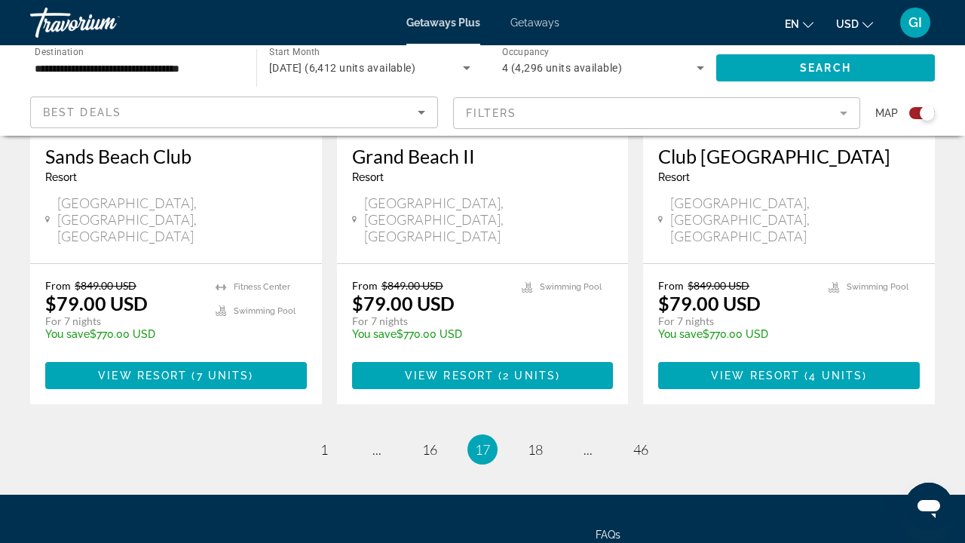
scroll to position [2476, 0]
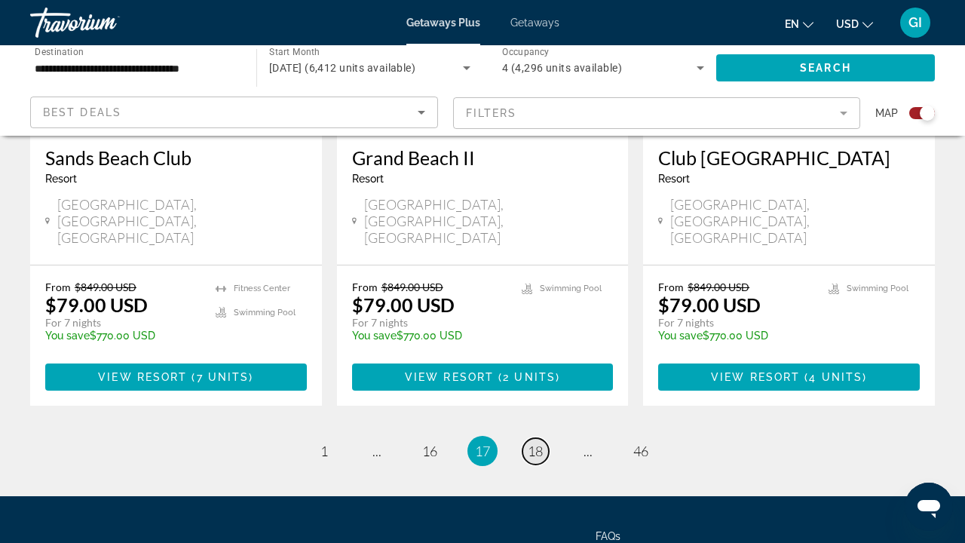
click at [535, 442] on span "18" at bounding box center [535, 450] width 15 height 17
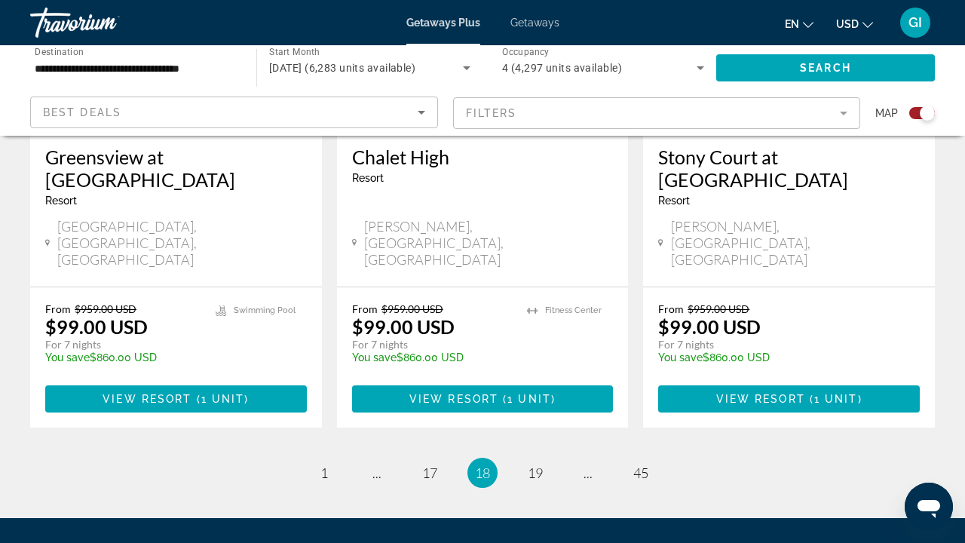
scroll to position [2476, 0]
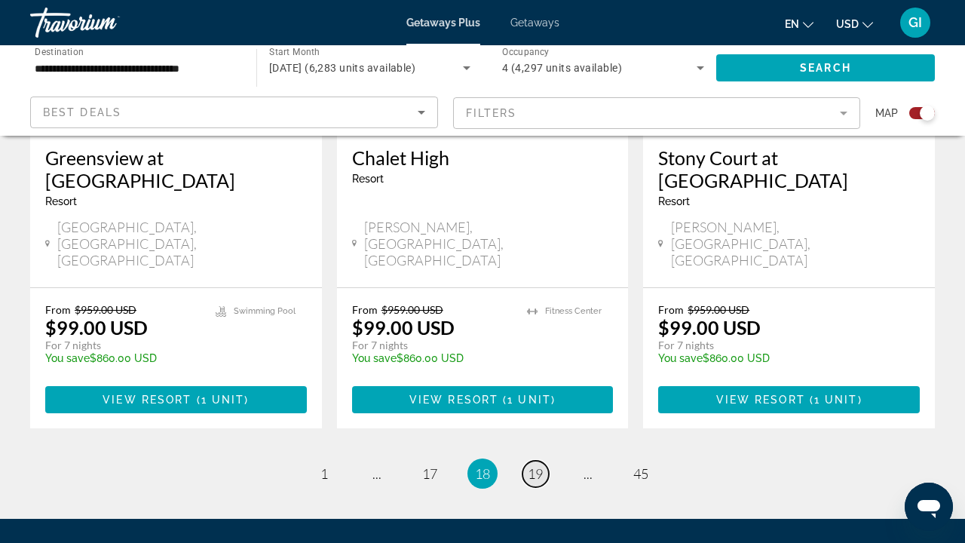
click at [540, 465] on span "19" at bounding box center [535, 473] width 15 height 17
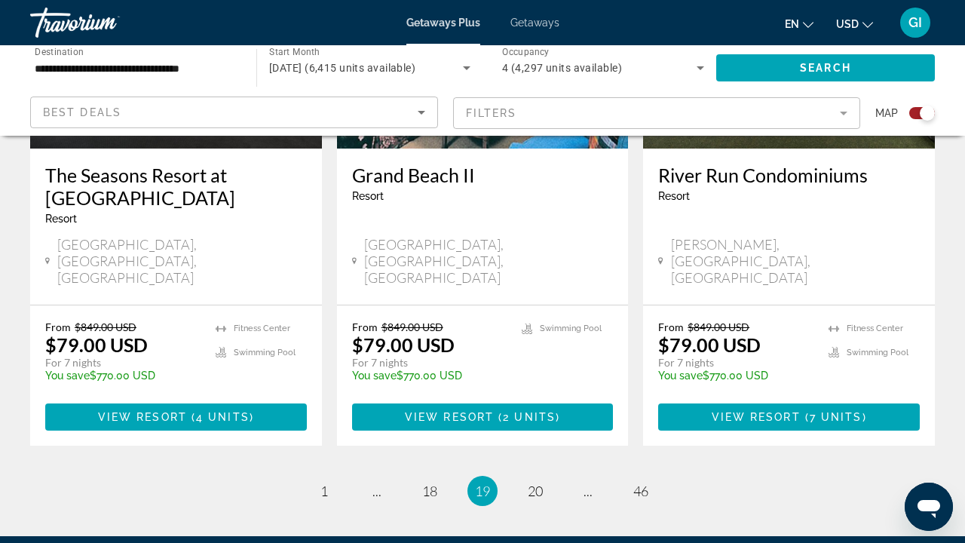
scroll to position [2447, 0]
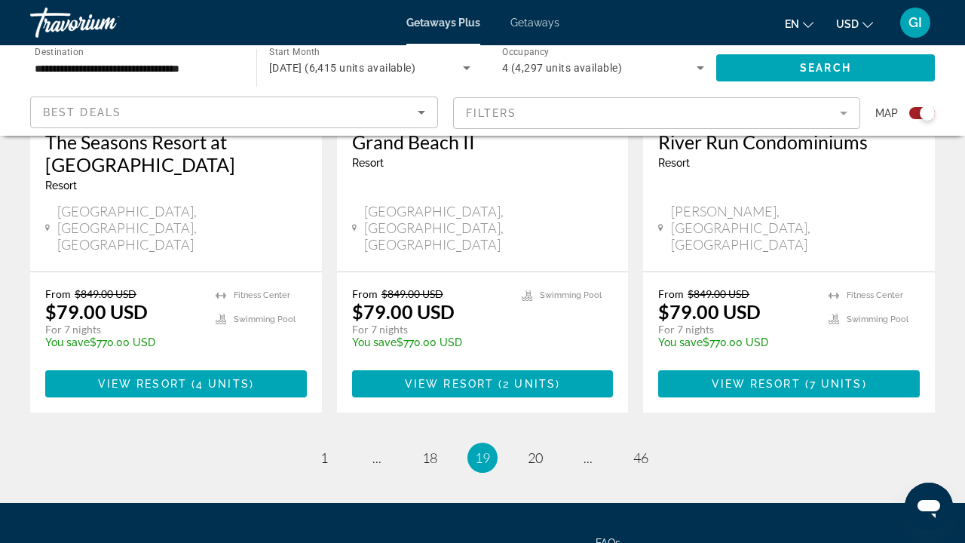
click at [535, 442] on ul "19 / 46 page 1 page ... page 18 You're on page 19 page 20 page ... page 46" at bounding box center [482, 457] width 904 height 30
click at [535, 449] on span "20" at bounding box center [535, 457] width 15 height 17
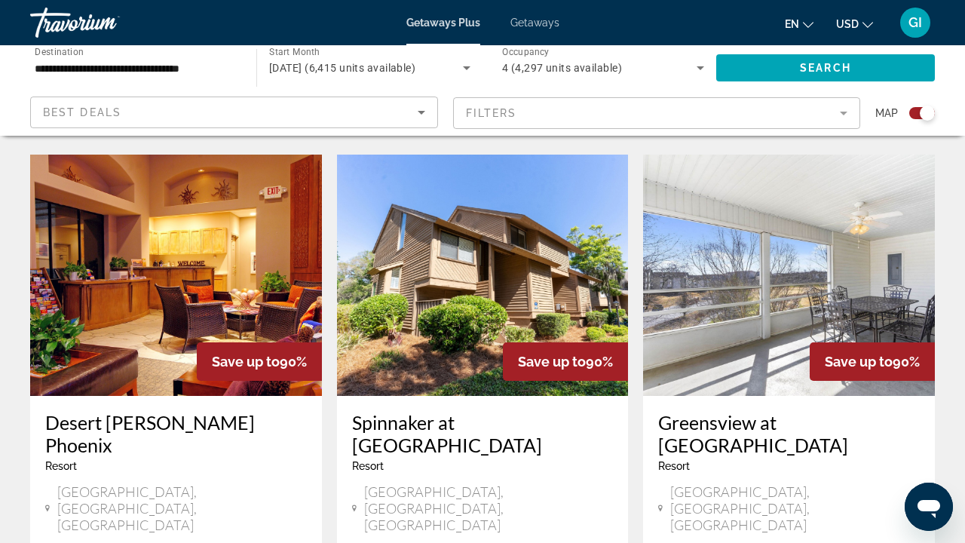
scroll to position [1085, 0]
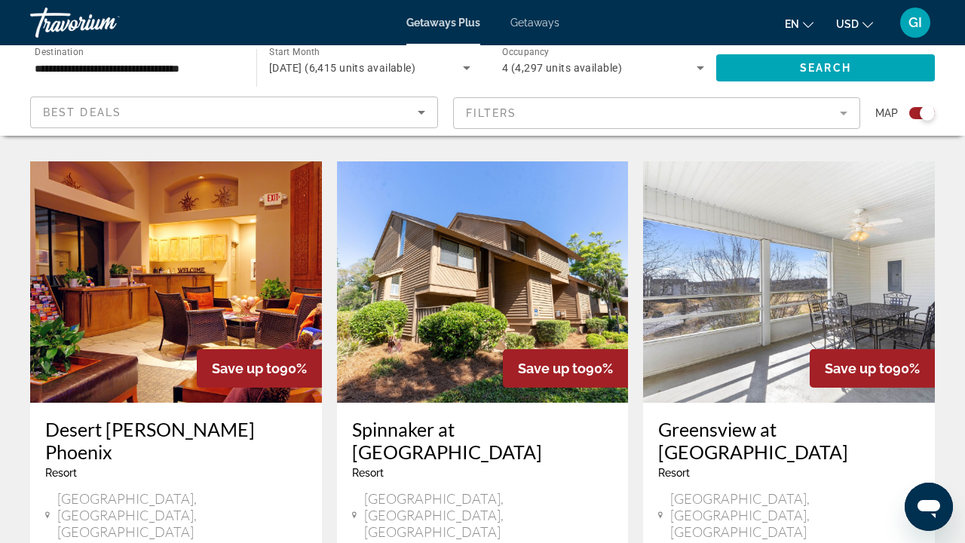
click at [192, 417] on h3 "Desert Arroyo Phoenix" at bounding box center [175, 439] width 261 height 45
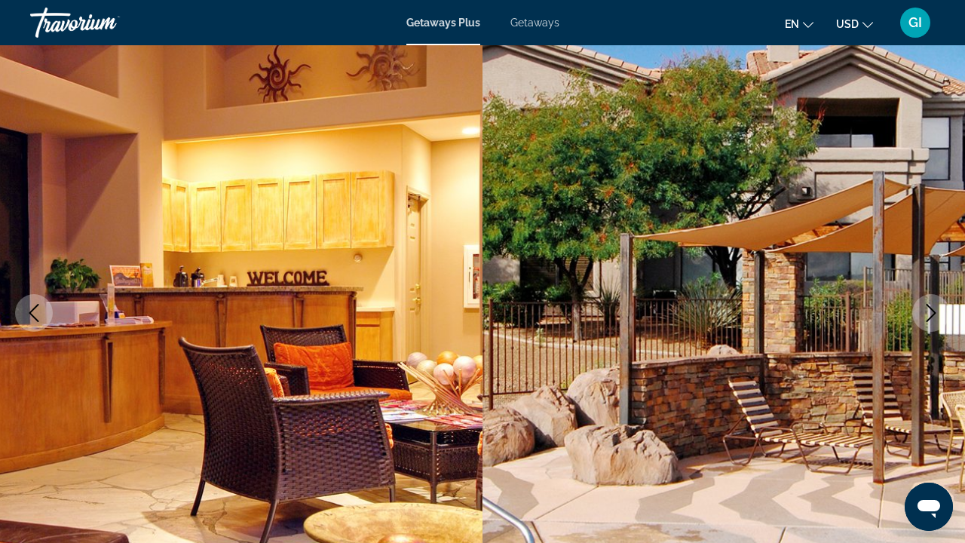
scroll to position [131, 0]
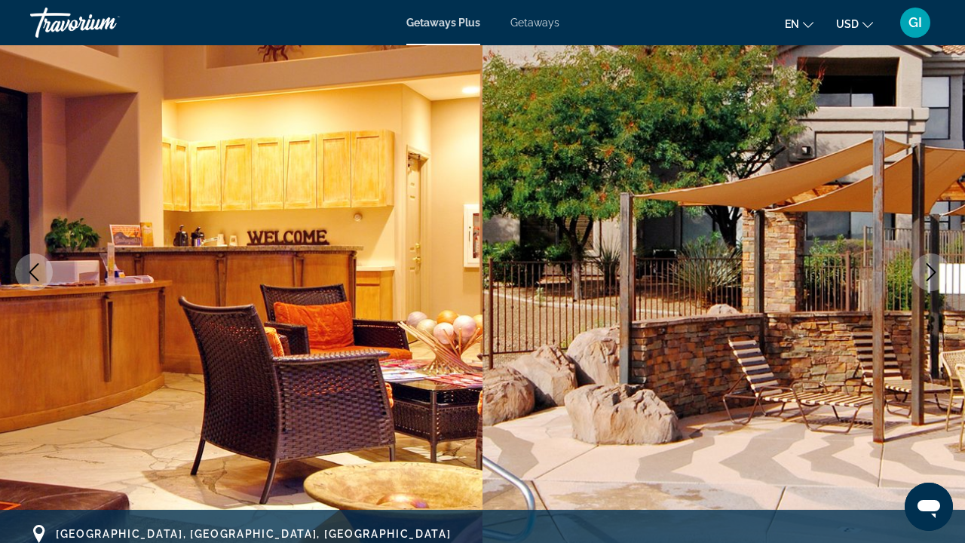
click at [940, 264] on button "Next image" at bounding box center [931, 272] width 38 height 38
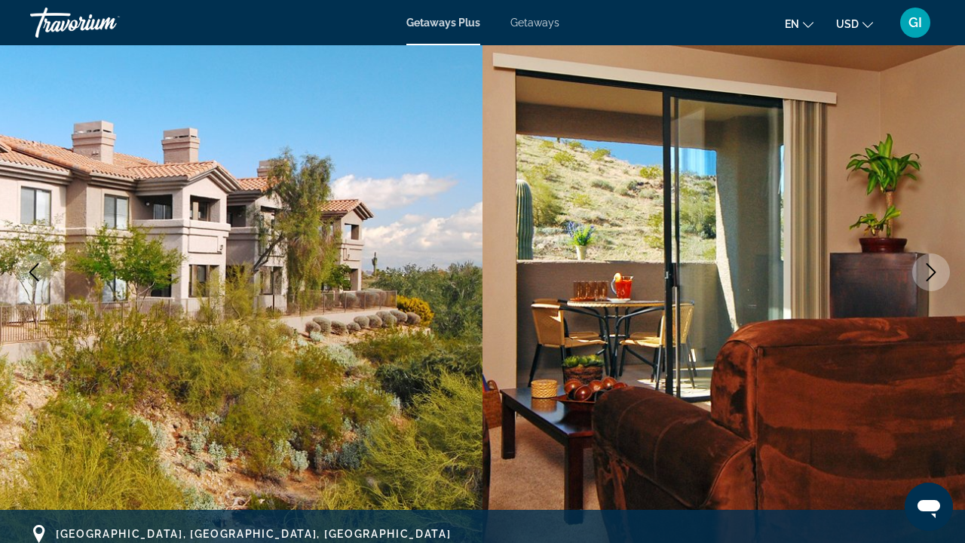
click at [932, 267] on icon "Next image" at bounding box center [931, 272] width 18 height 18
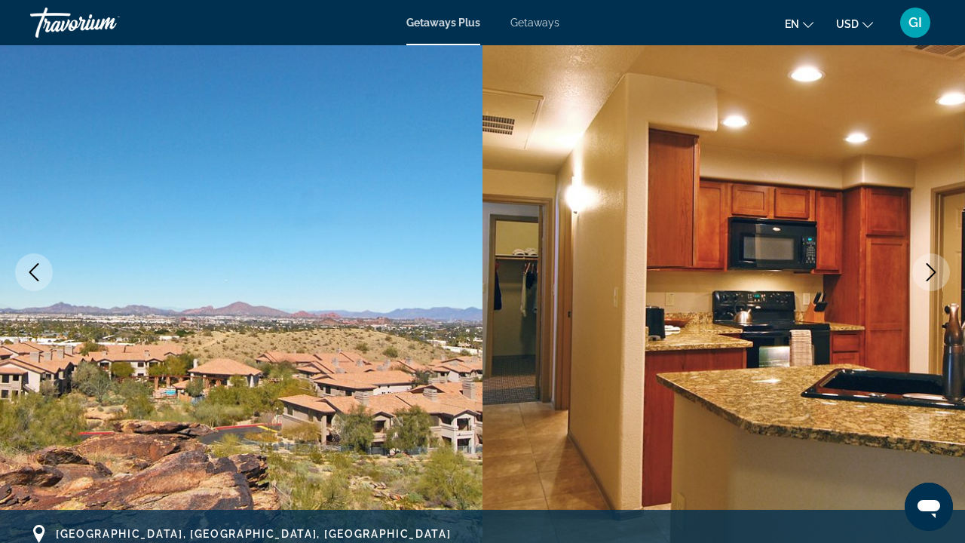
click at [932, 267] on icon "Next image" at bounding box center [931, 272] width 18 height 18
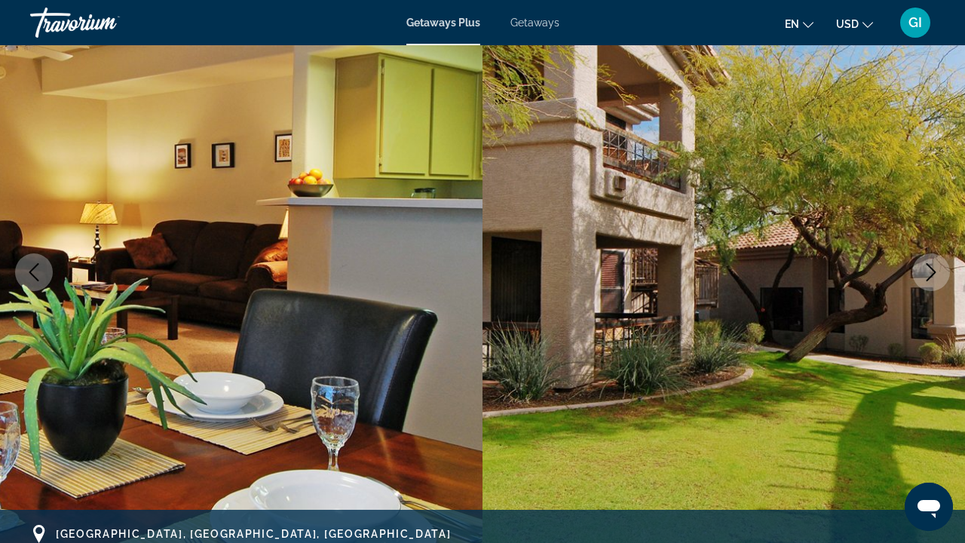
click at [932, 267] on icon "Next image" at bounding box center [931, 272] width 18 height 18
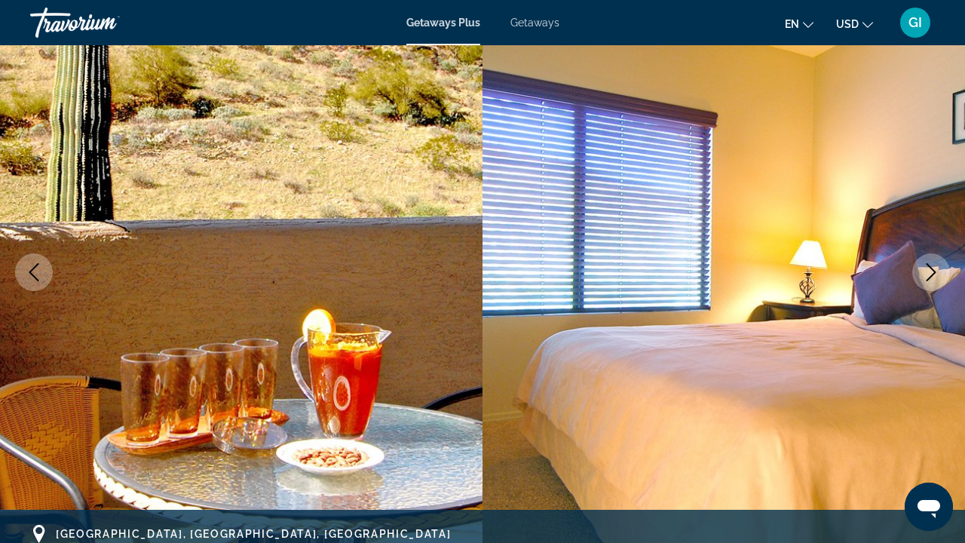
click at [932, 268] on icon "Next image" at bounding box center [931, 272] width 18 height 18
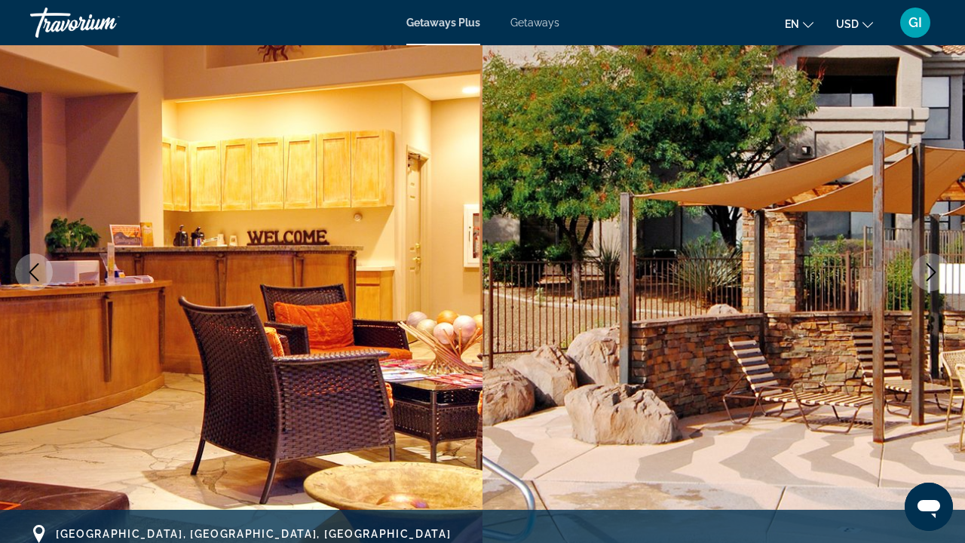
click at [932, 268] on icon "Next image" at bounding box center [931, 272] width 18 height 18
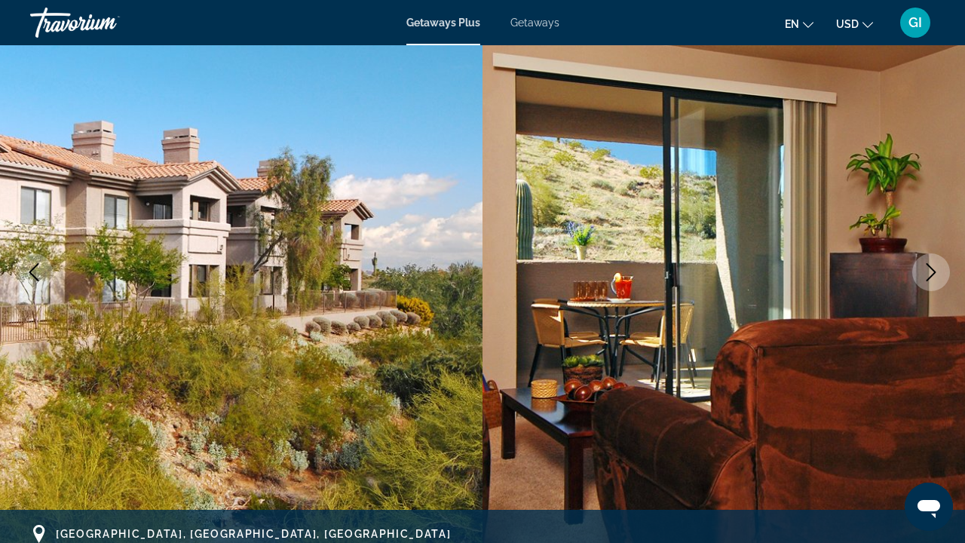
click at [932, 268] on icon "Next image" at bounding box center [931, 272] width 18 height 18
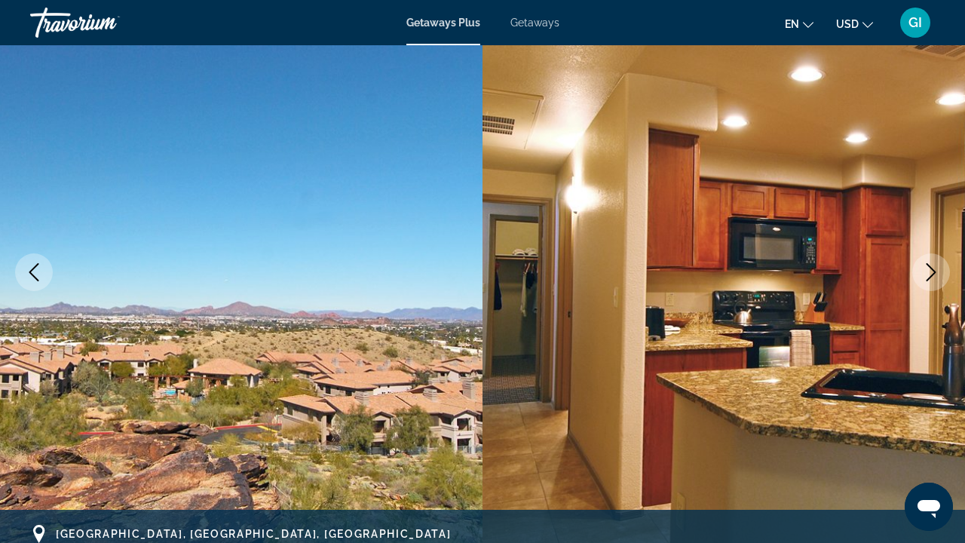
click at [932, 268] on icon "Next image" at bounding box center [931, 272] width 18 height 18
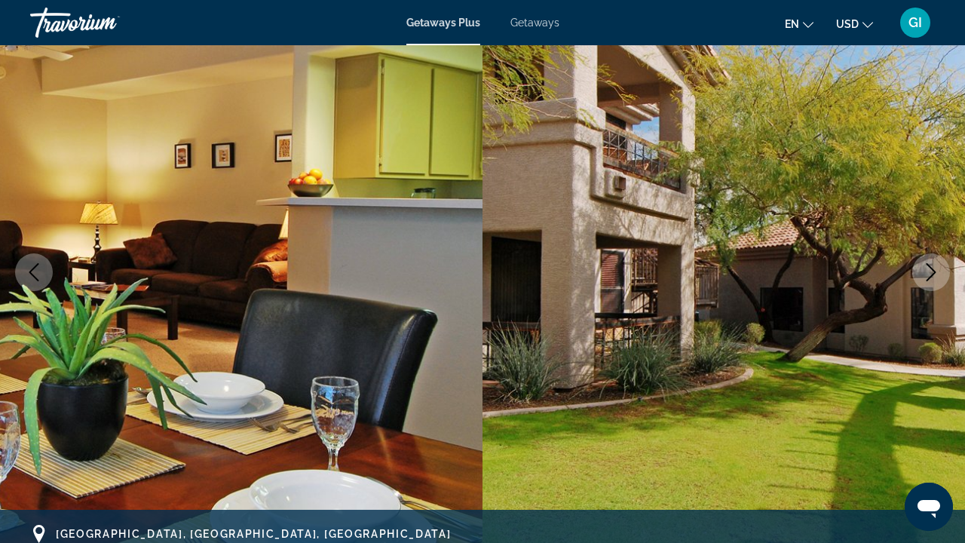
click at [932, 268] on icon "Next image" at bounding box center [931, 272] width 18 height 18
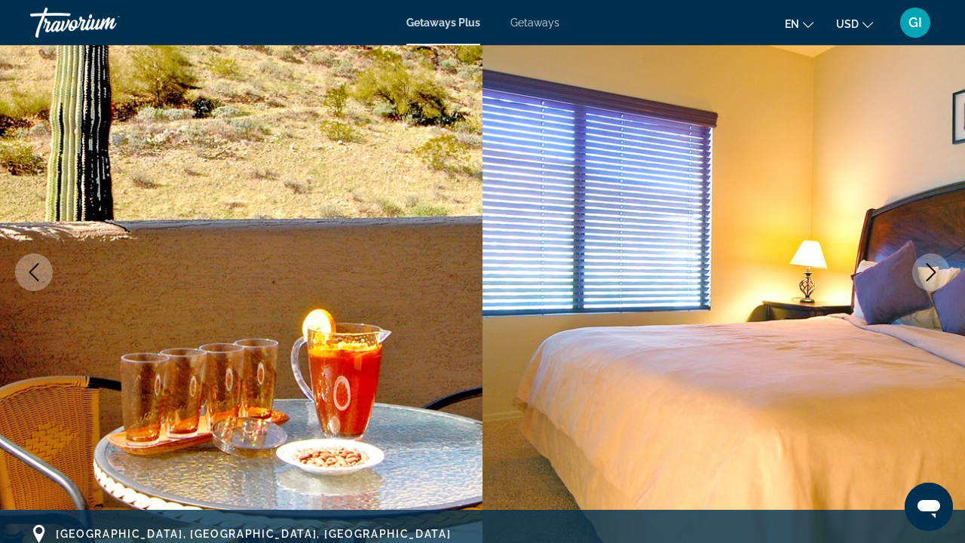
click at [932, 268] on icon "Next image" at bounding box center [931, 272] width 18 height 18
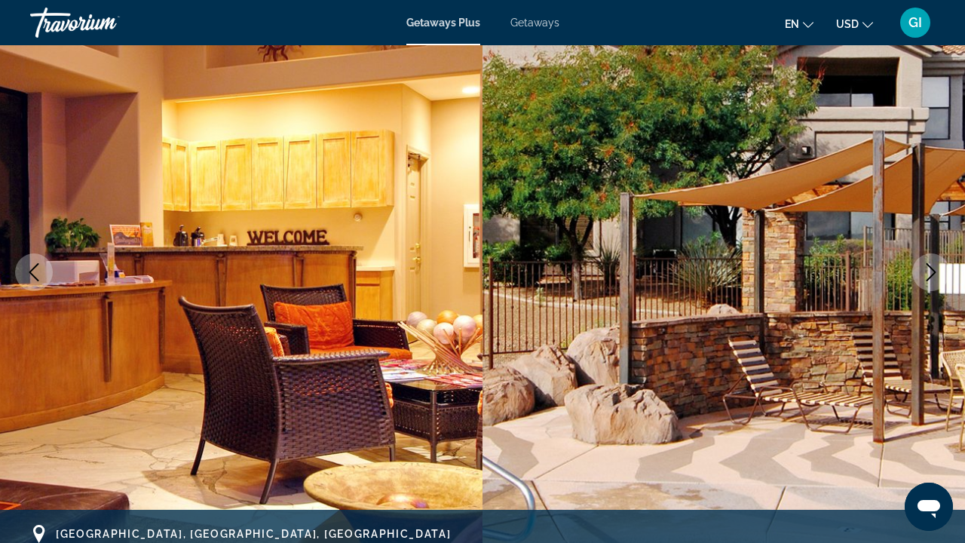
click at [932, 268] on icon "Next image" at bounding box center [931, 272] width 18 height 18
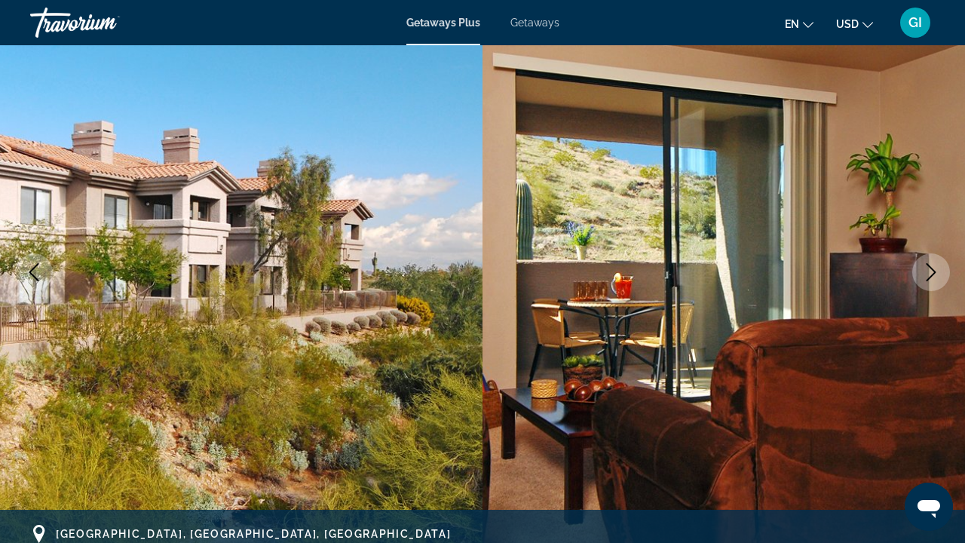
click at [932, 268] on icon "Next image" at bounding box center [931, 272] width 18 height 18
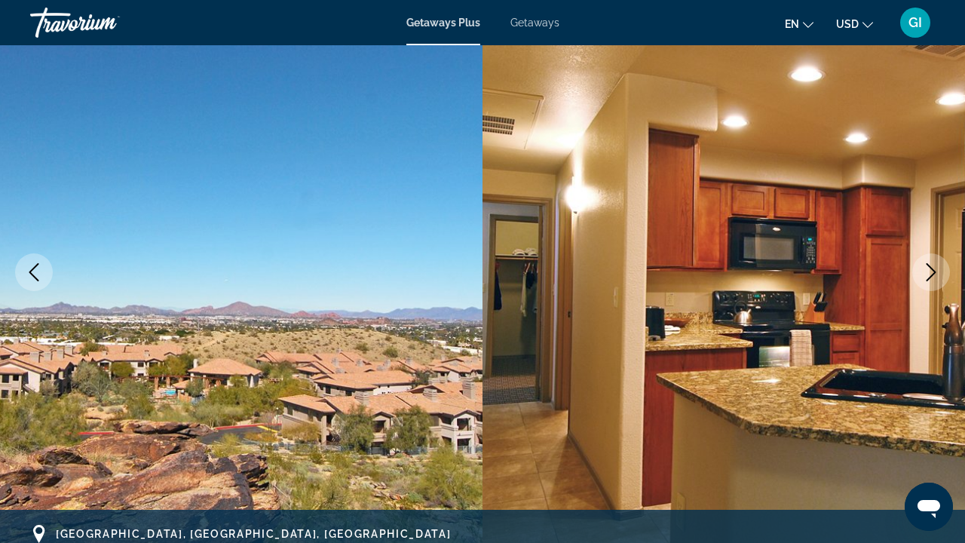
click at [932, 268] on icon "Next image" at bounding box center [931, 272] width 18 height 18
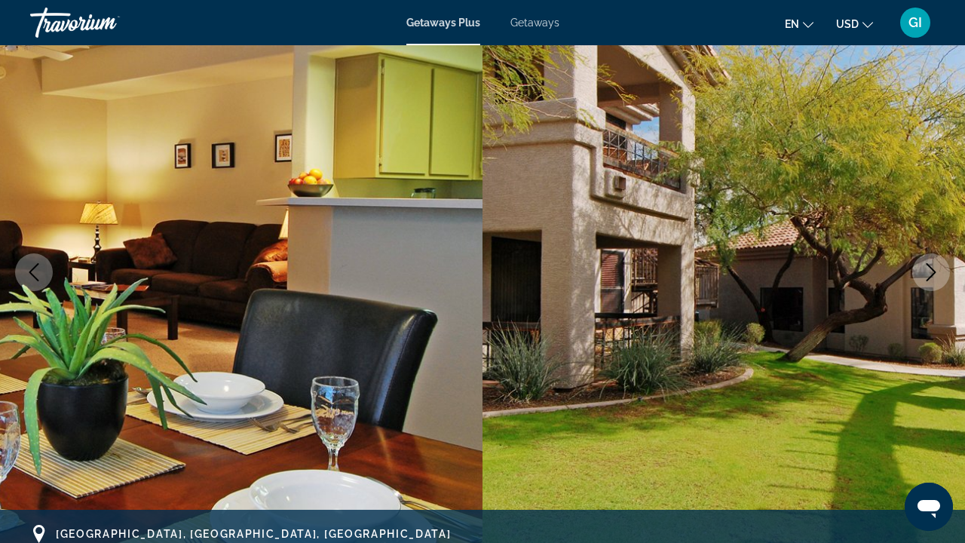
click at [932, 268] on icon "Next image" at bounding box center [931, 272] width 18 height 18
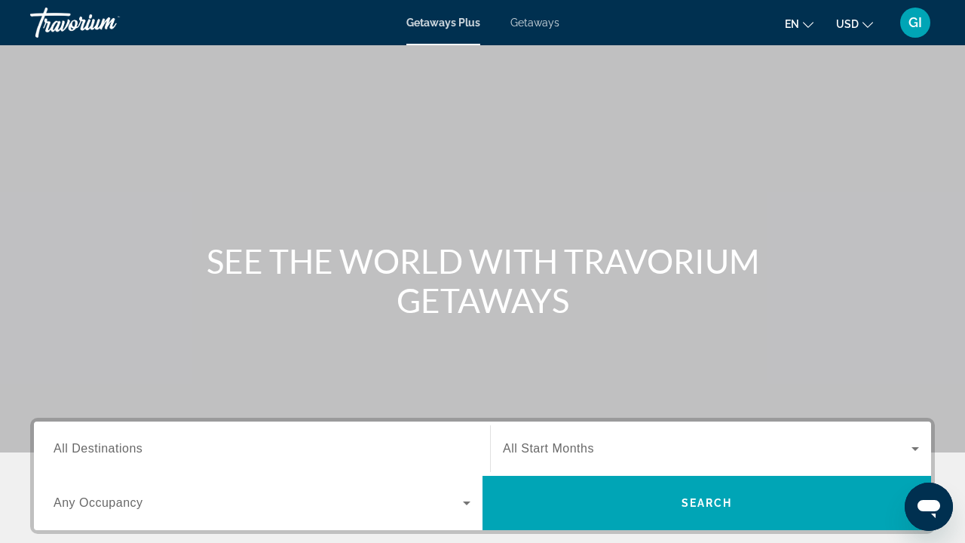
click at [541, 18] on span "Getaways" at bounding box center [534, 23] width 49 height 12
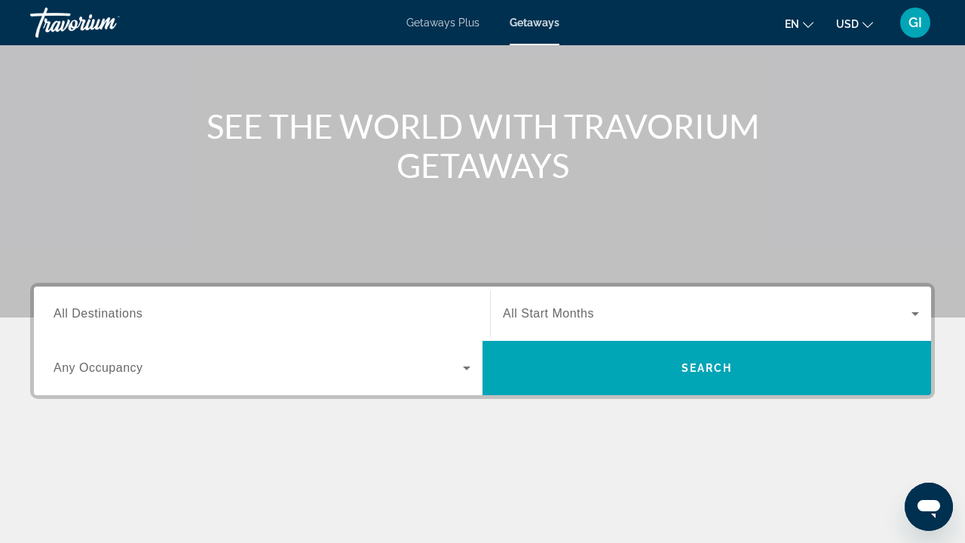
click at [289, 311] on input "Destination All Destinations" at bounding box center [262, 314] width 417 height 18
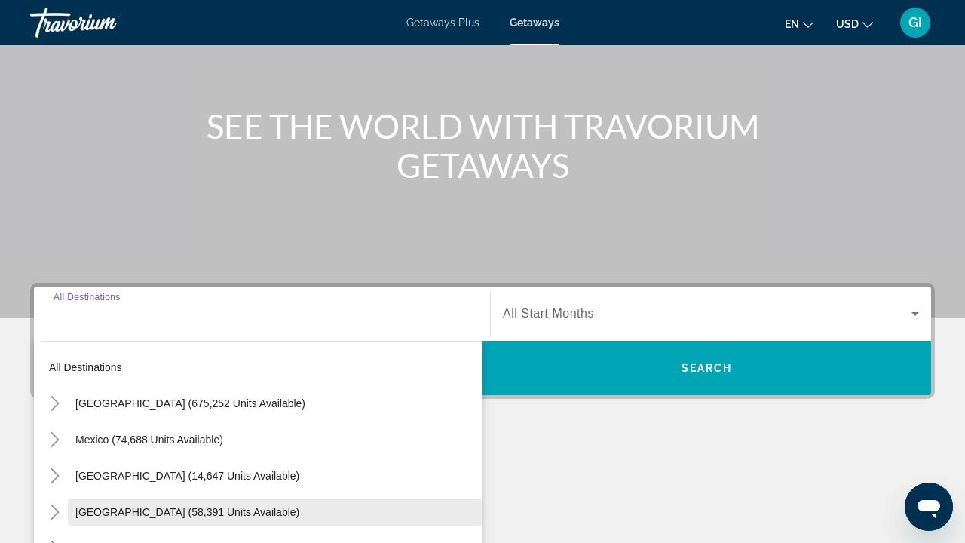
scroll to position [326, 0]
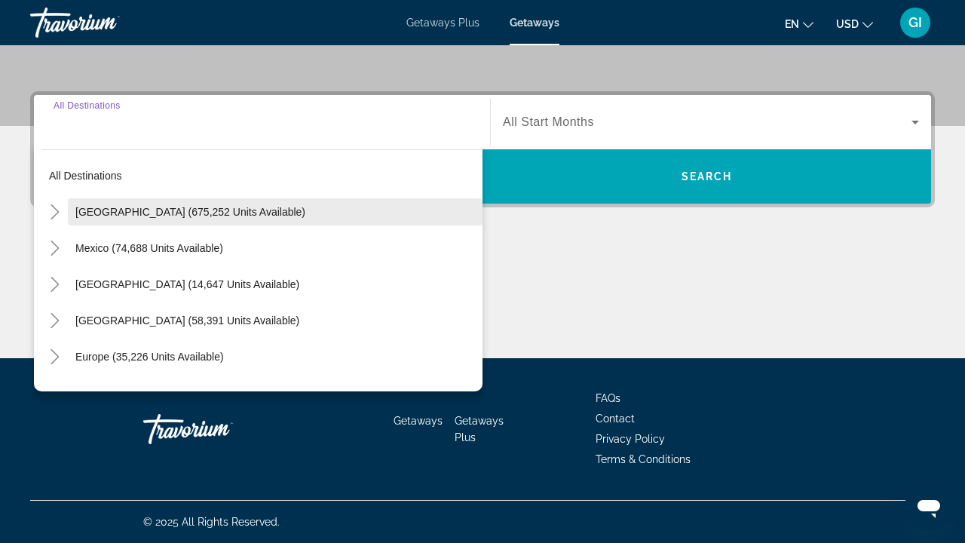
click at [191, 206] on span "[GEOGRAPHIC_DATA] (675,252 units available)" at bounding box center [190, 212] width 230 height 12
type input "**********"
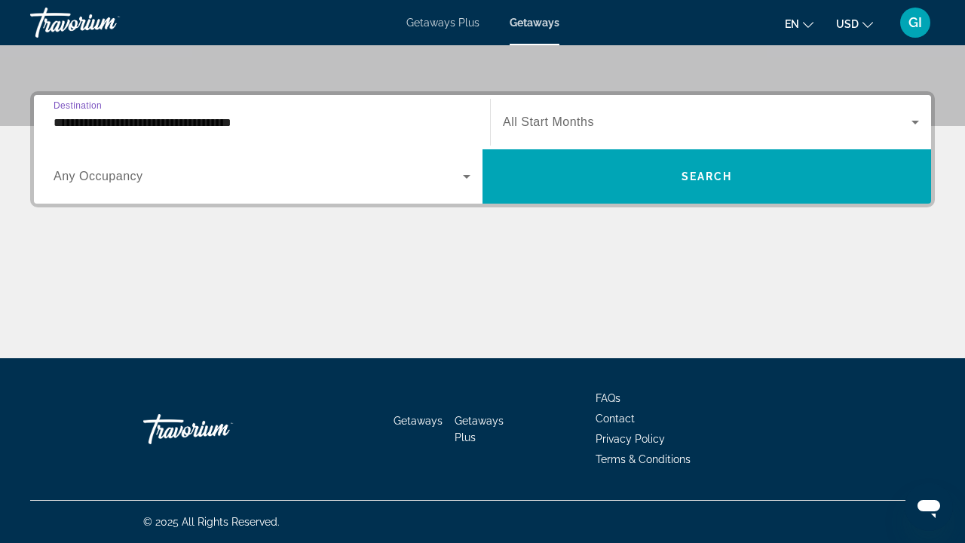
click at [182, 179] on span "Search widget" at bounding box center [258, 176] width 409 height 18
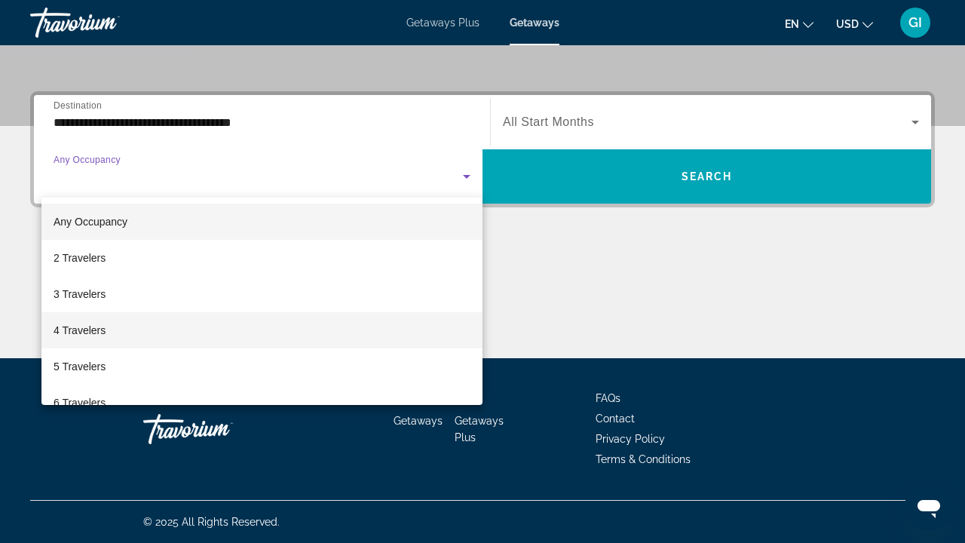
click at [127, 326] on mat-option "4 Travelers" at bounding box center [261, 330] width 441 height 36
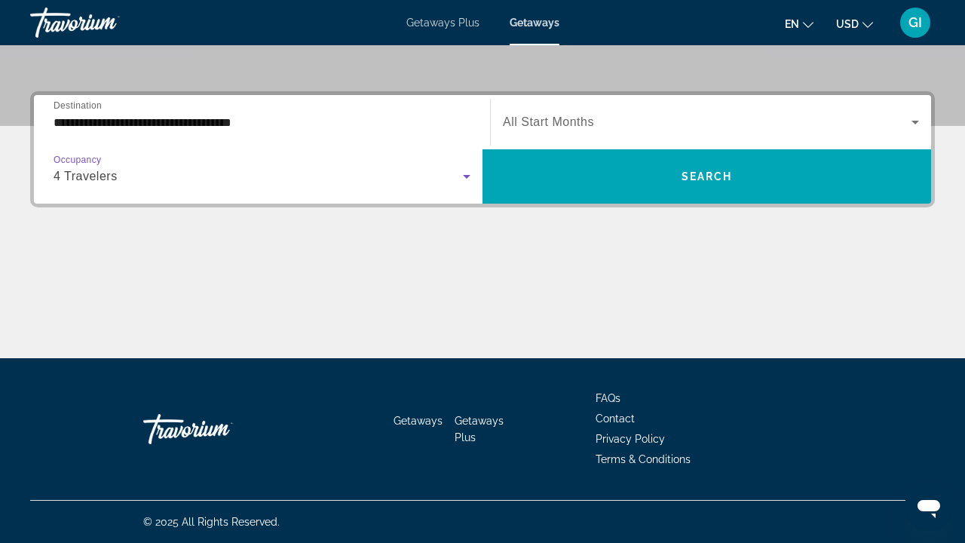
click at [561, 129] on span "Search widget" at bounding box center [707, 122] width 408 height 18
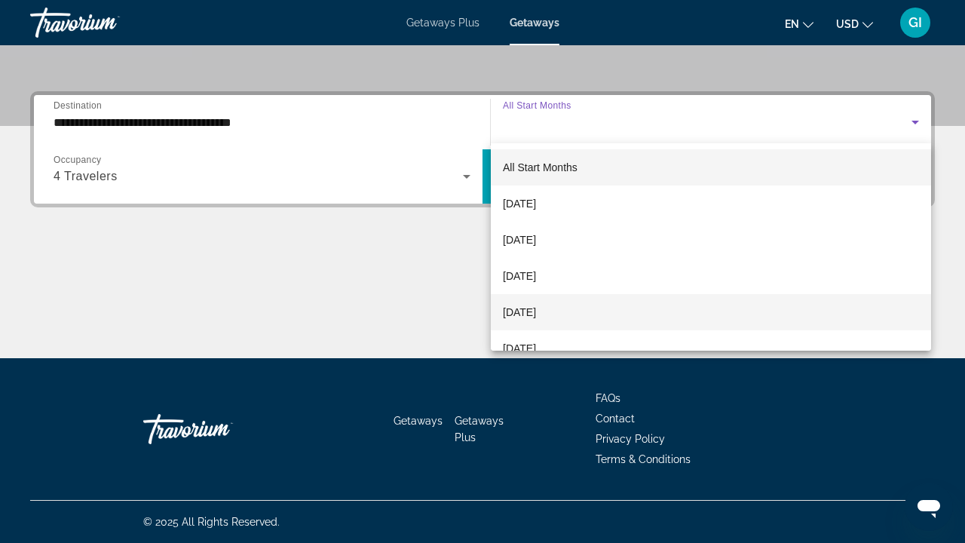
click at [536, 307] on span "[DATE]" at bounding box center [519, 312] width 33 height 18
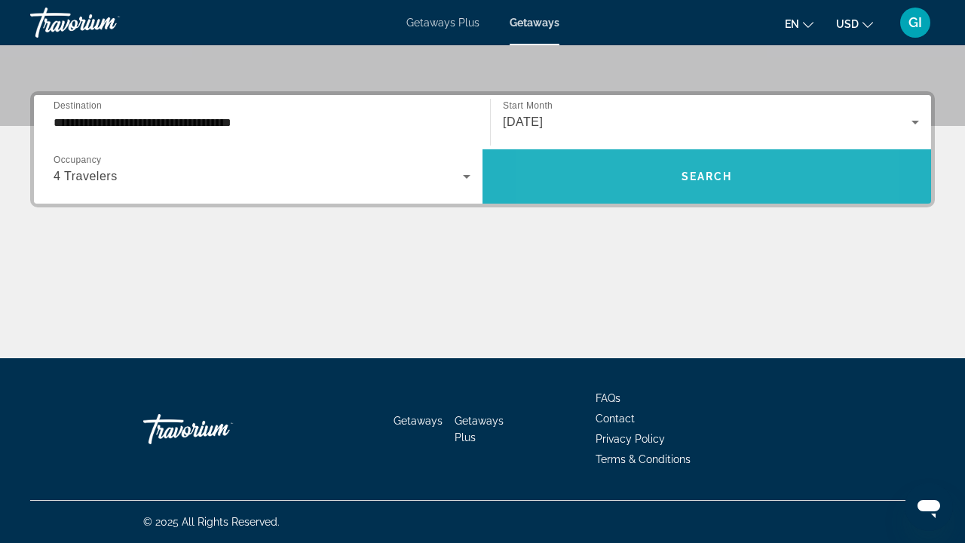
click at [628, 185] on span "Search widget" at bounding box center [706, 176] width 448 height 36
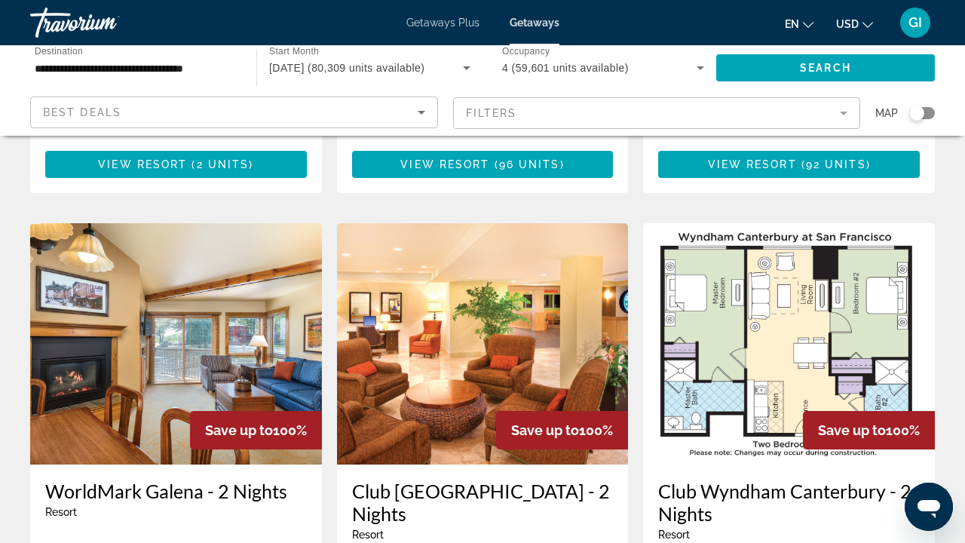
scroll to position [1858, 0]
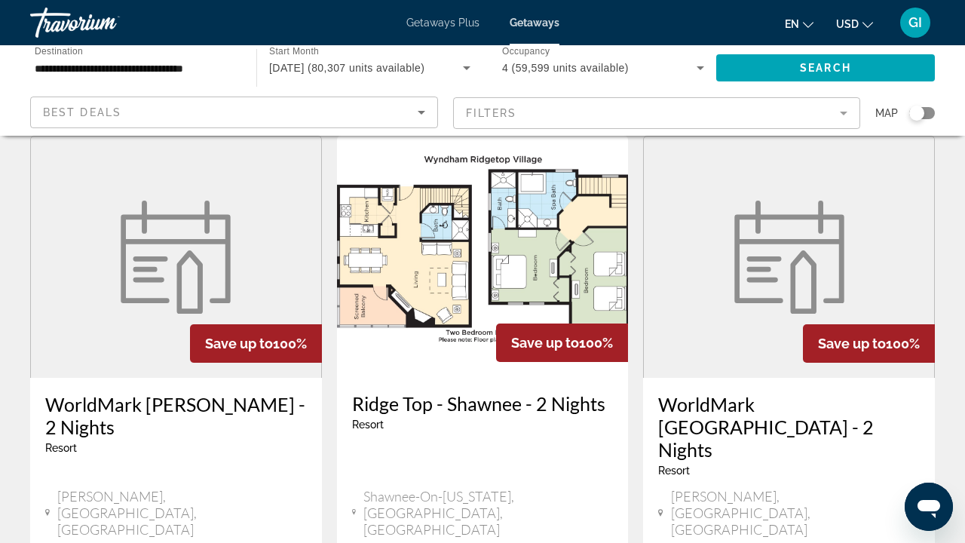
scroll to position [1957, 0]
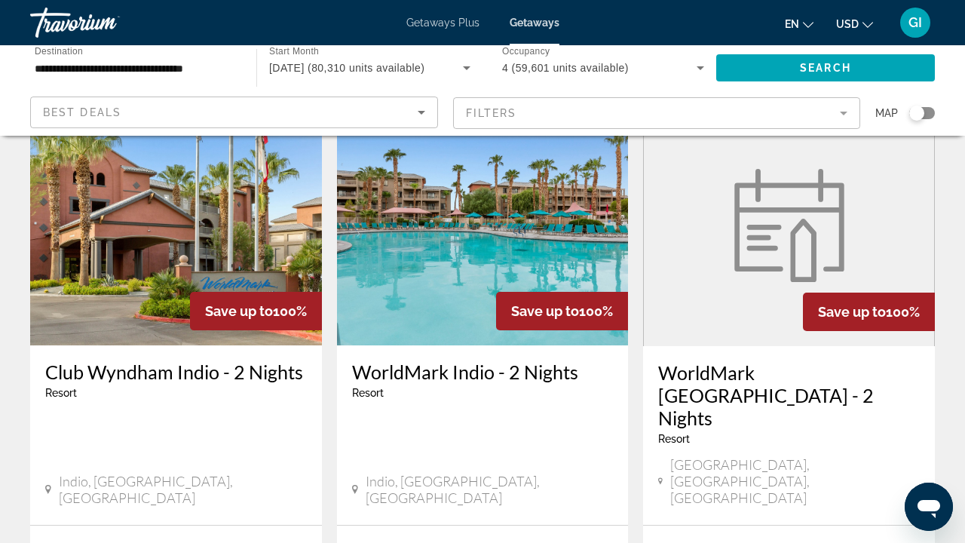
scroll to position [1824, 0]
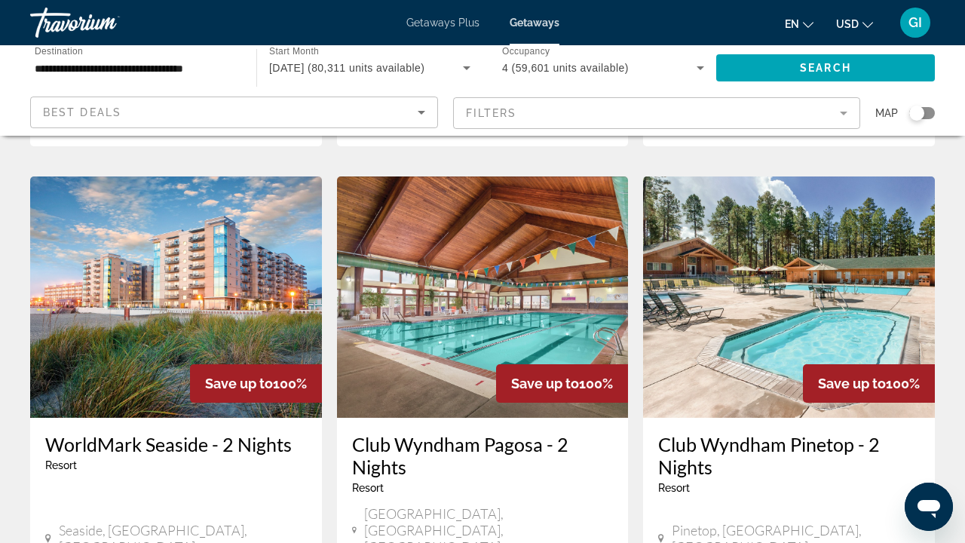
scroll to position [644, 0]
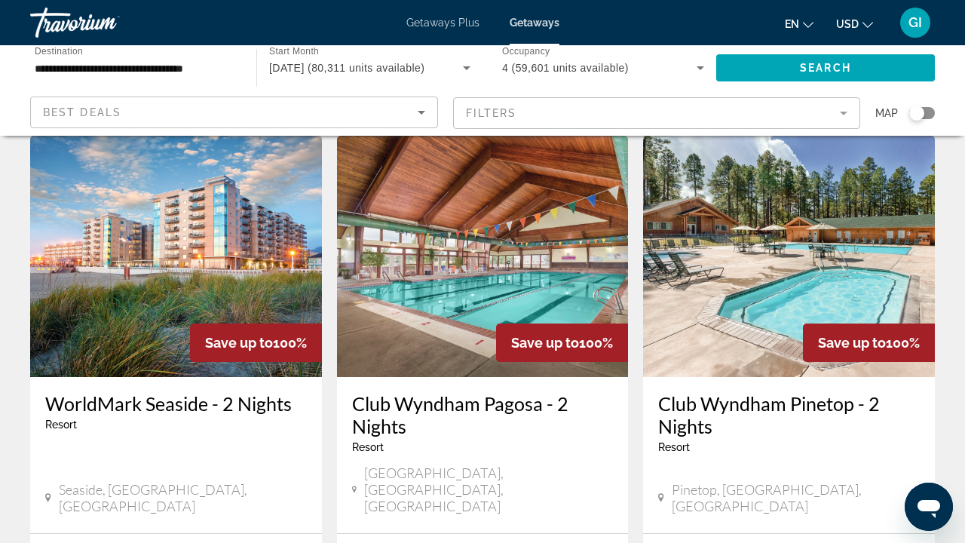
click at [193, 243] on img "Main content" at bounding box center [176, 256] width 292 height 241
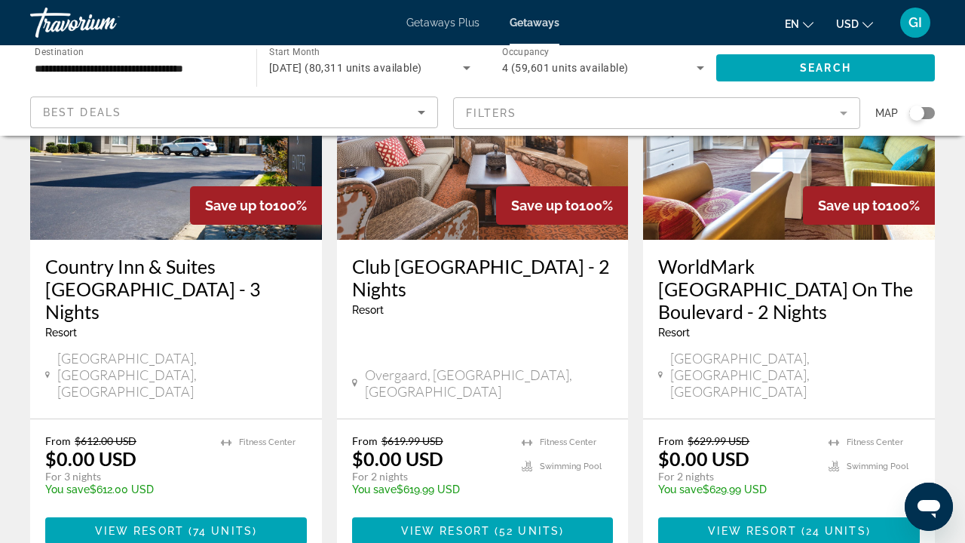
scroll to position [1966, 0]
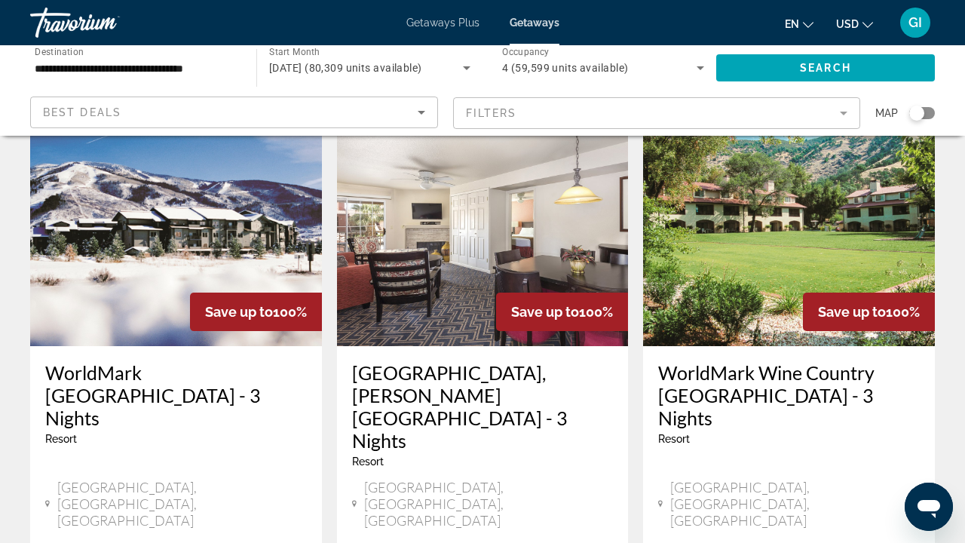
scroll to position [1904, 0]
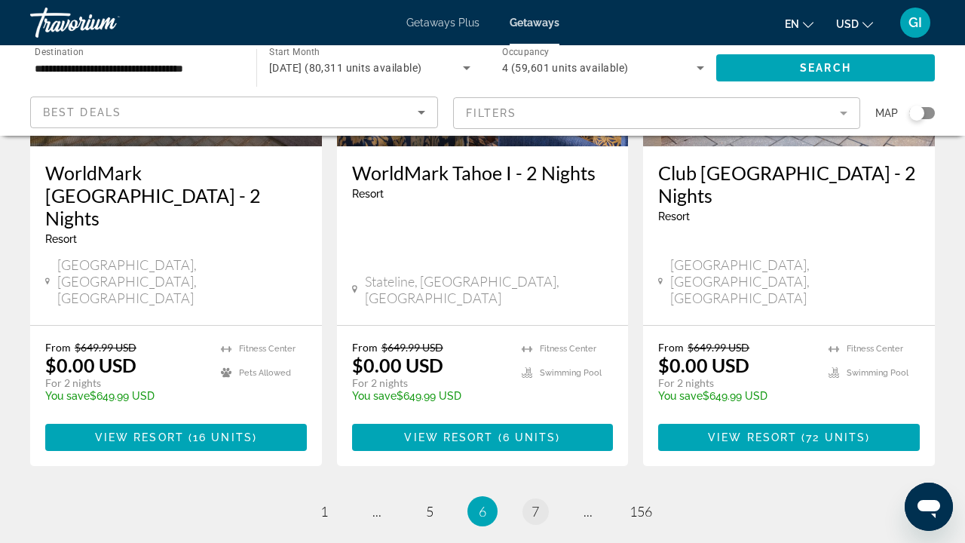
scroll to position [2032, 0]
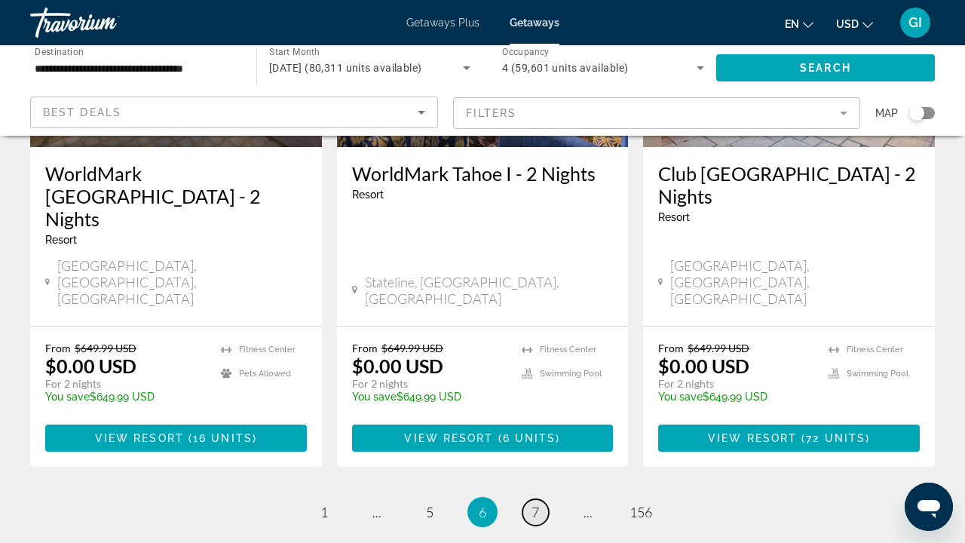
click at [530, 499] on link "page 7" at bounding box center [535, 512] width 26 height 26
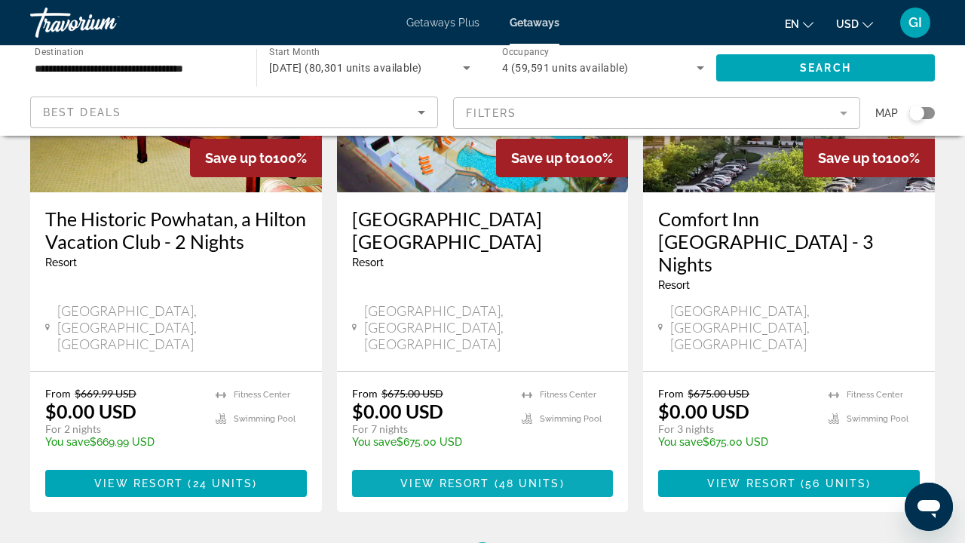
scroll to position [2032, 0]
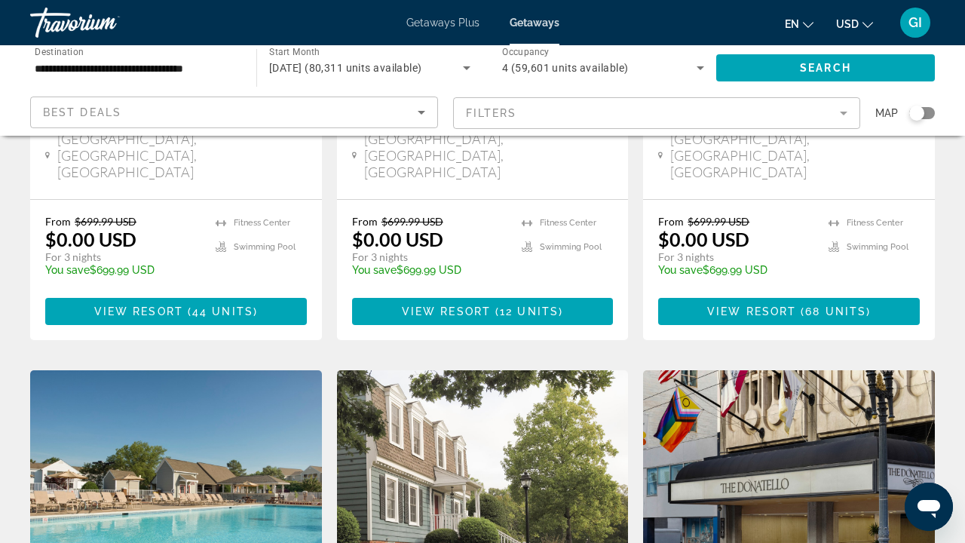
scroll to position [1871, 0]
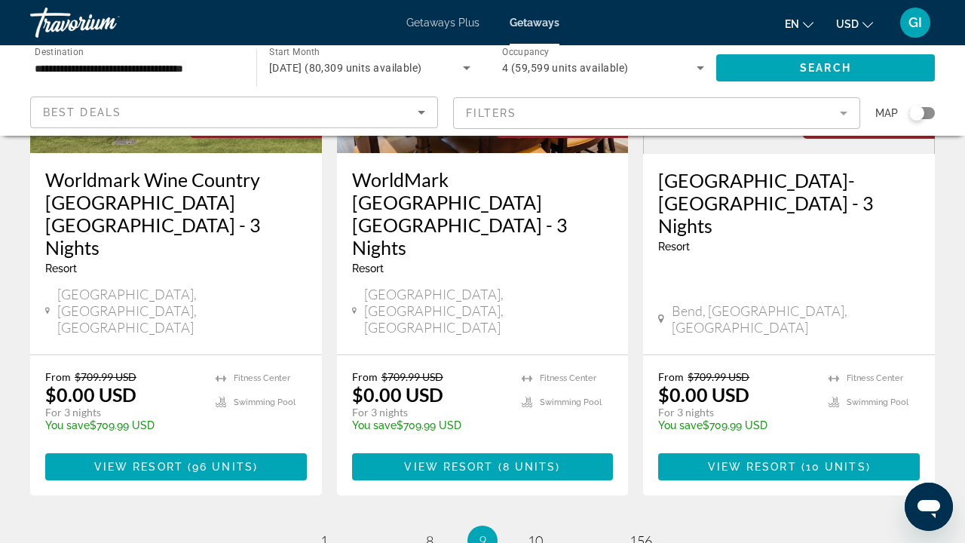
scroll to position [2054, 0]
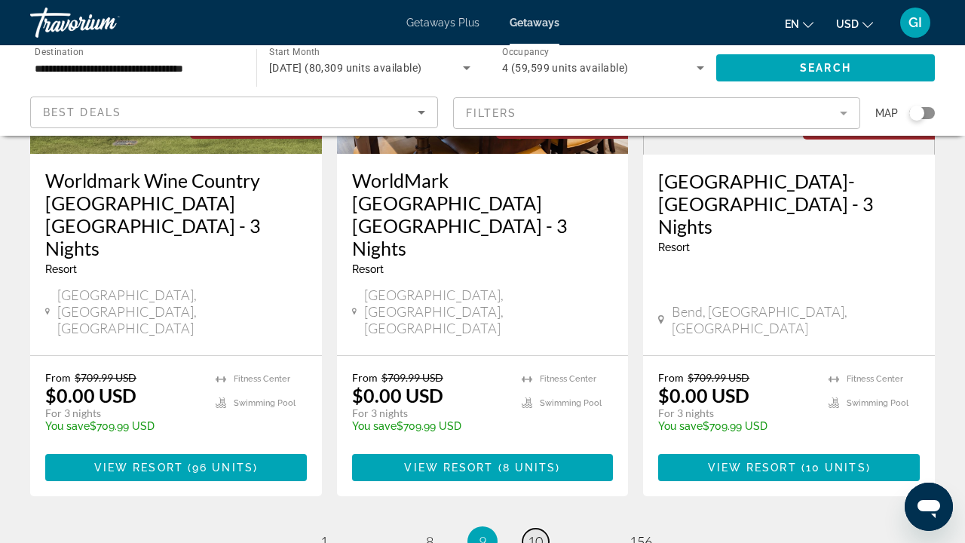
click at [538, 533] on span "10" at bounding box center [535, 541] width 15 height 17
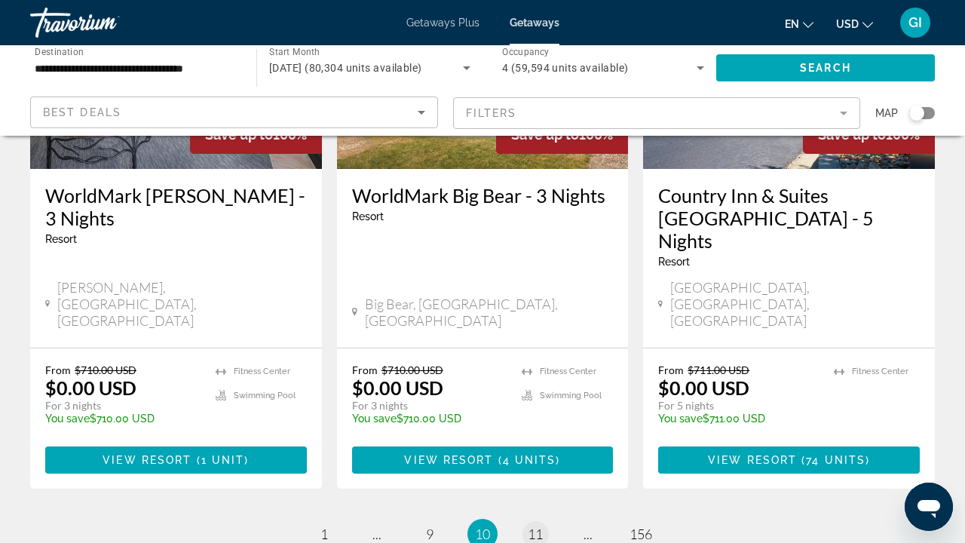
scroll to position [2033, 0]
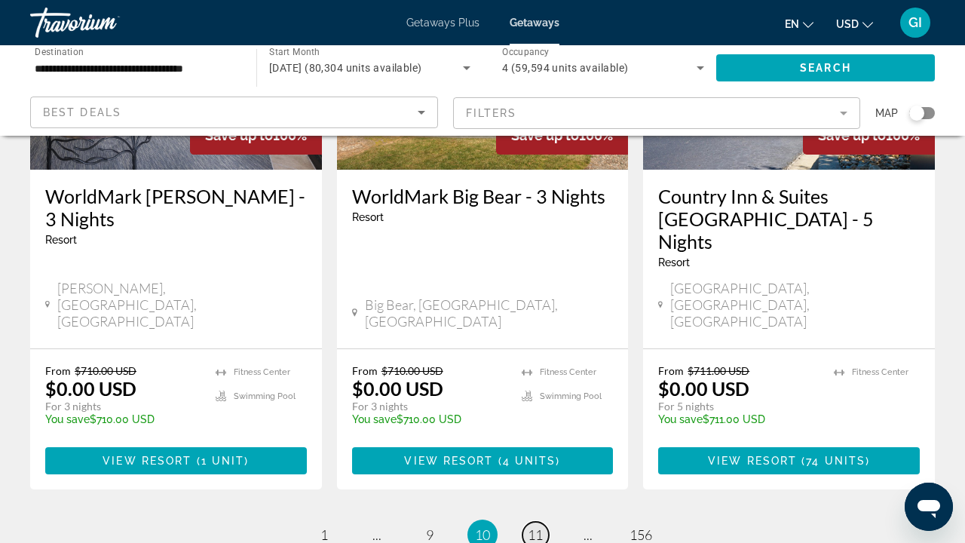
click at [544, 521] on link "page 11" at bounding box center [535, 534] width 26 height 26
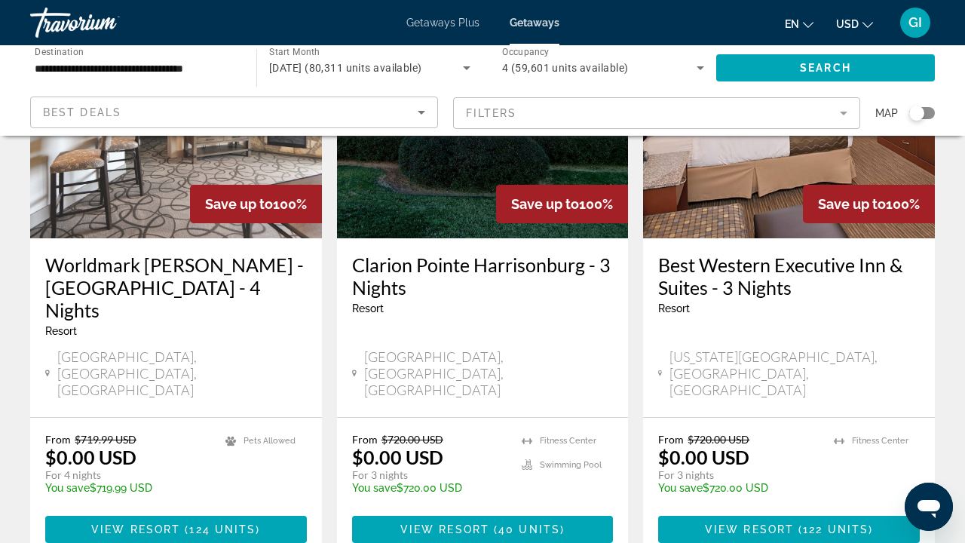
scroll to position [1986, 0]
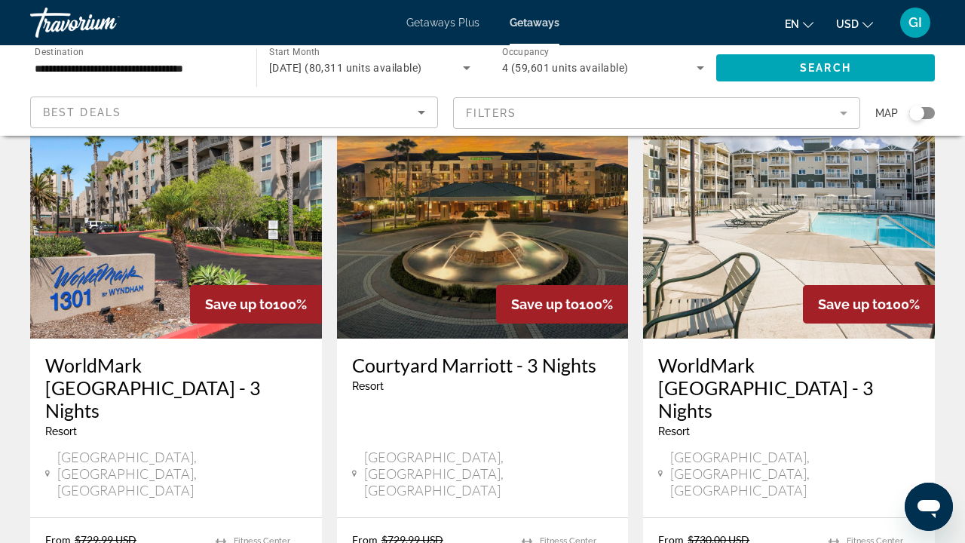
scroll to position [1822, 0]
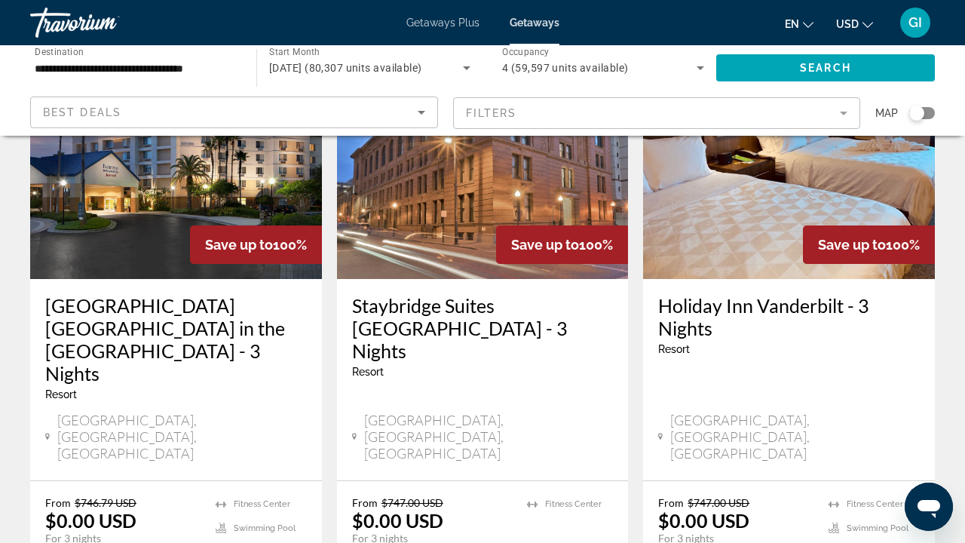
scroll to position [1944, 0]
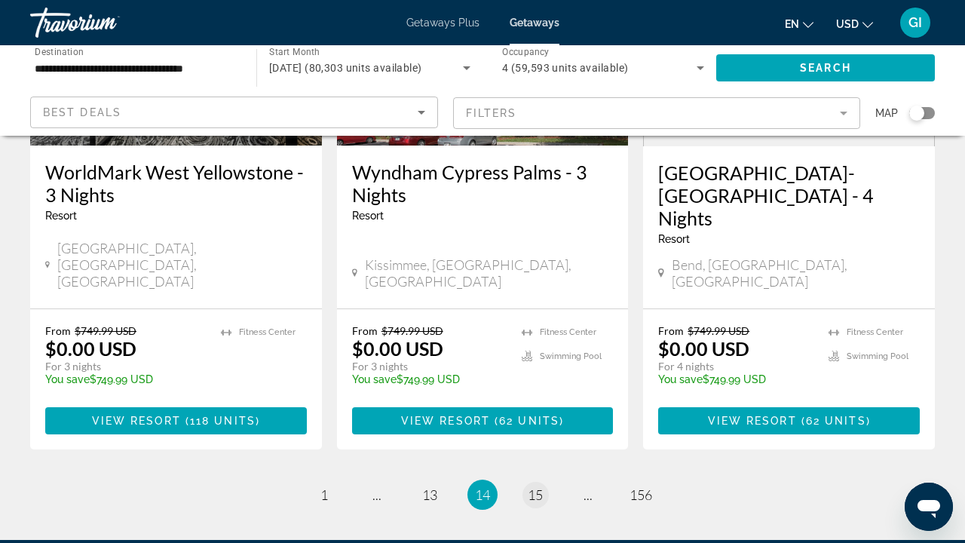
scroll to position [2033, 0]
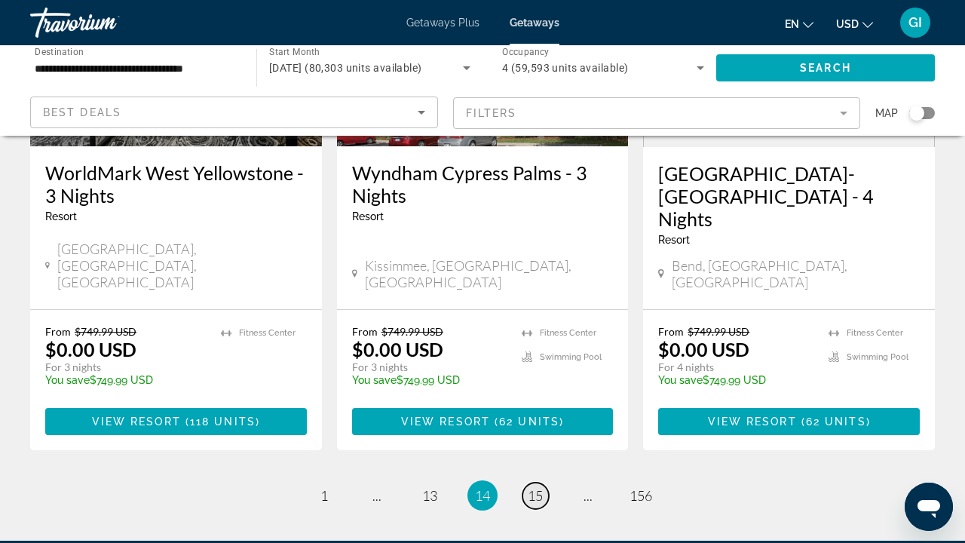
click at [531, 487] on span "15" at bounding box center [535, 495] width 15 height 17
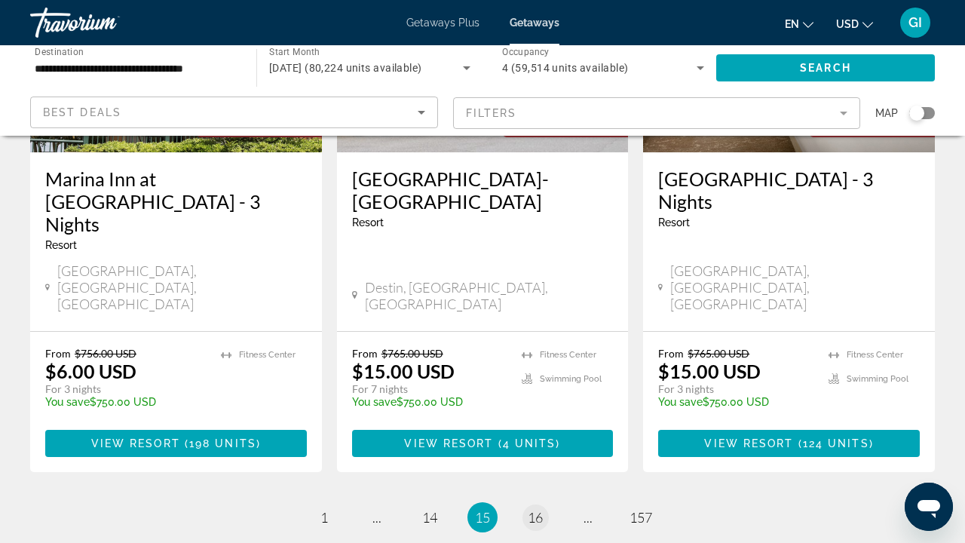
scroll to position [2054, 0]
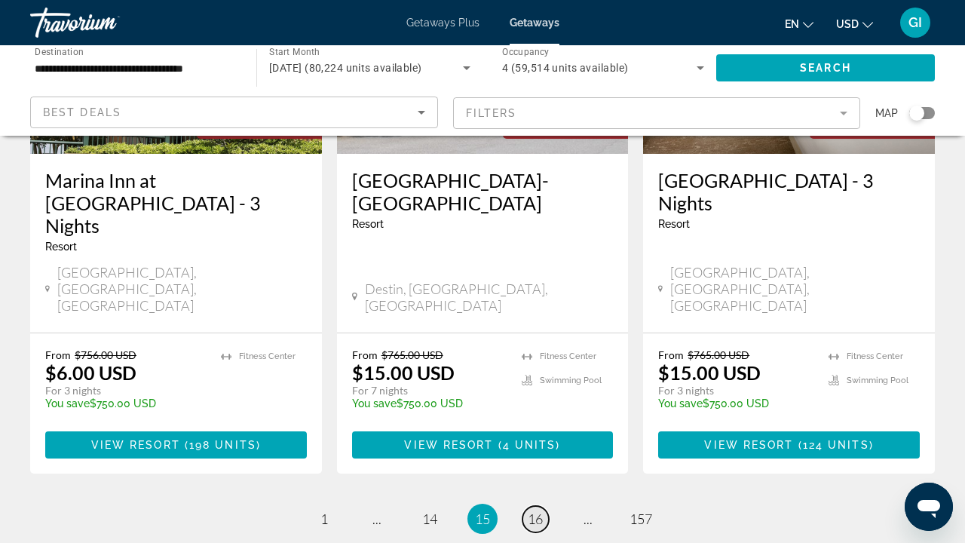
click at [522, 506] on link "page 16" at bounding box center [535, 519] width 26 height 26
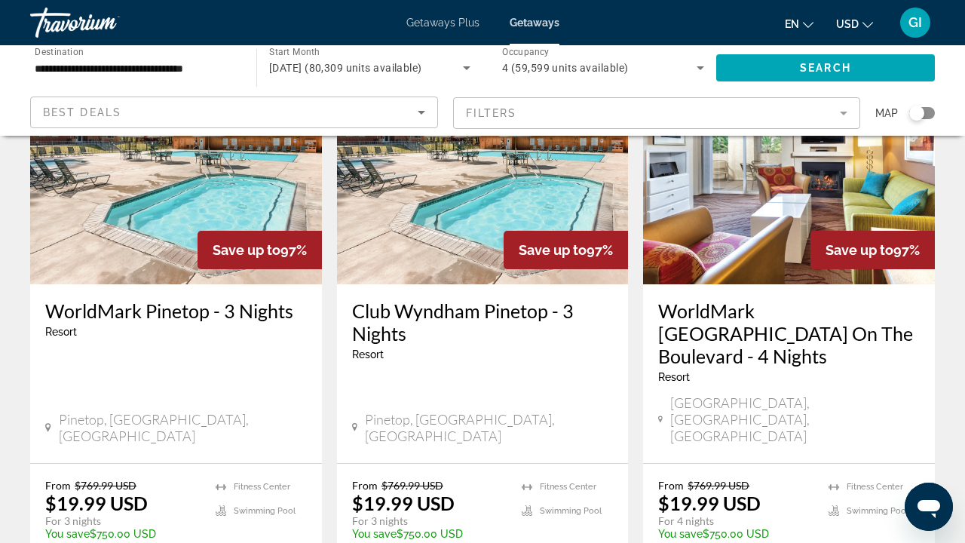
scroll to position [1959, 0]
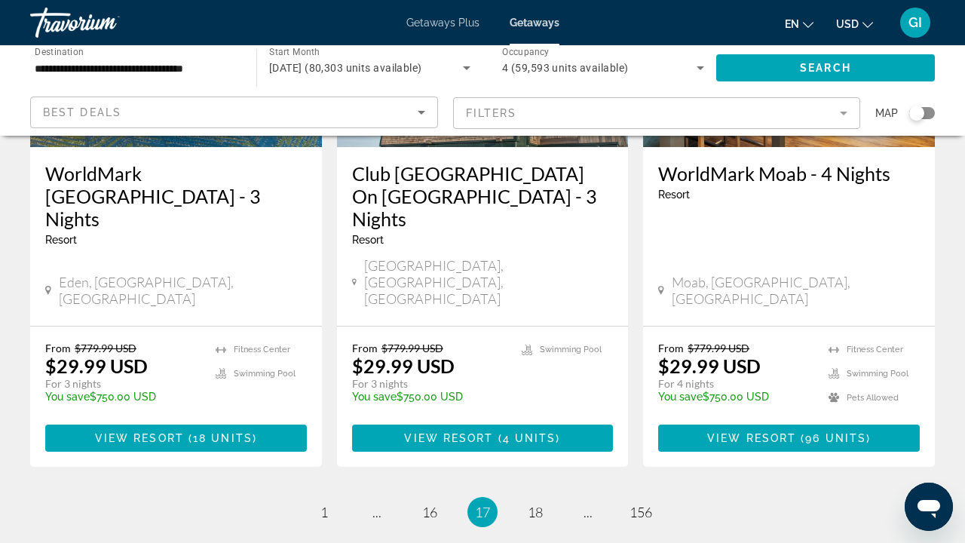
scroll to position [2032, 0]
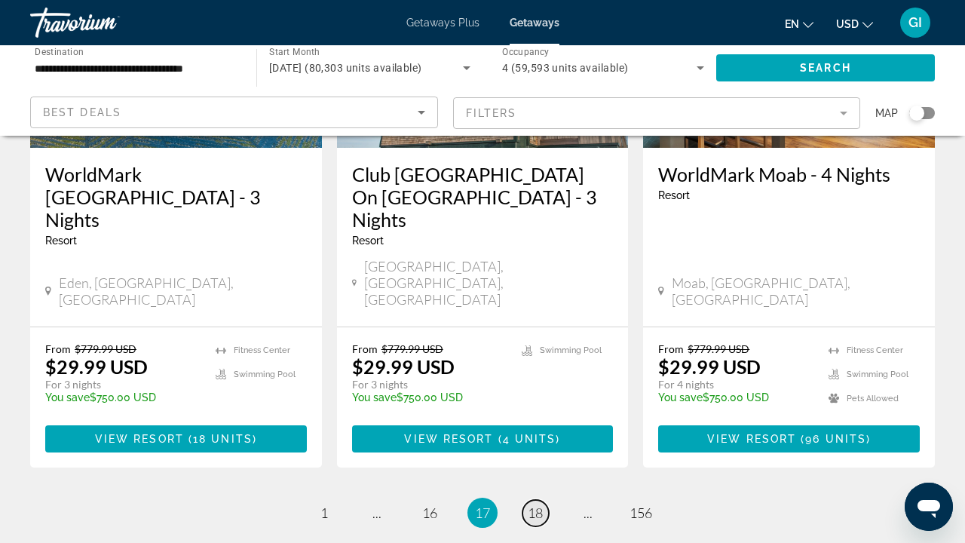
click at [524, 500] on link "page 18" at bounding box center [535, 513] width 26 height 26
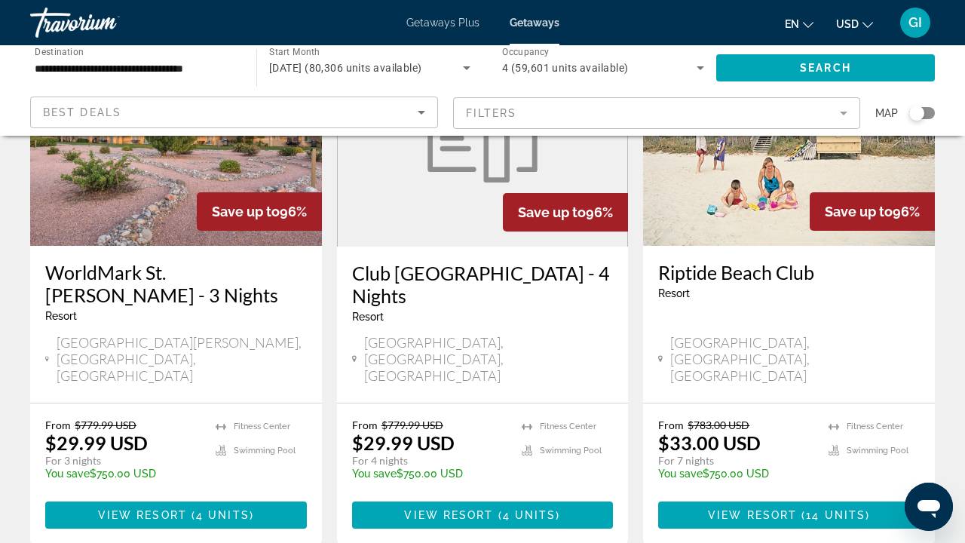
scroll to position [197, 0]
